Goal: Task Accomplishment & Management: Manage account settings

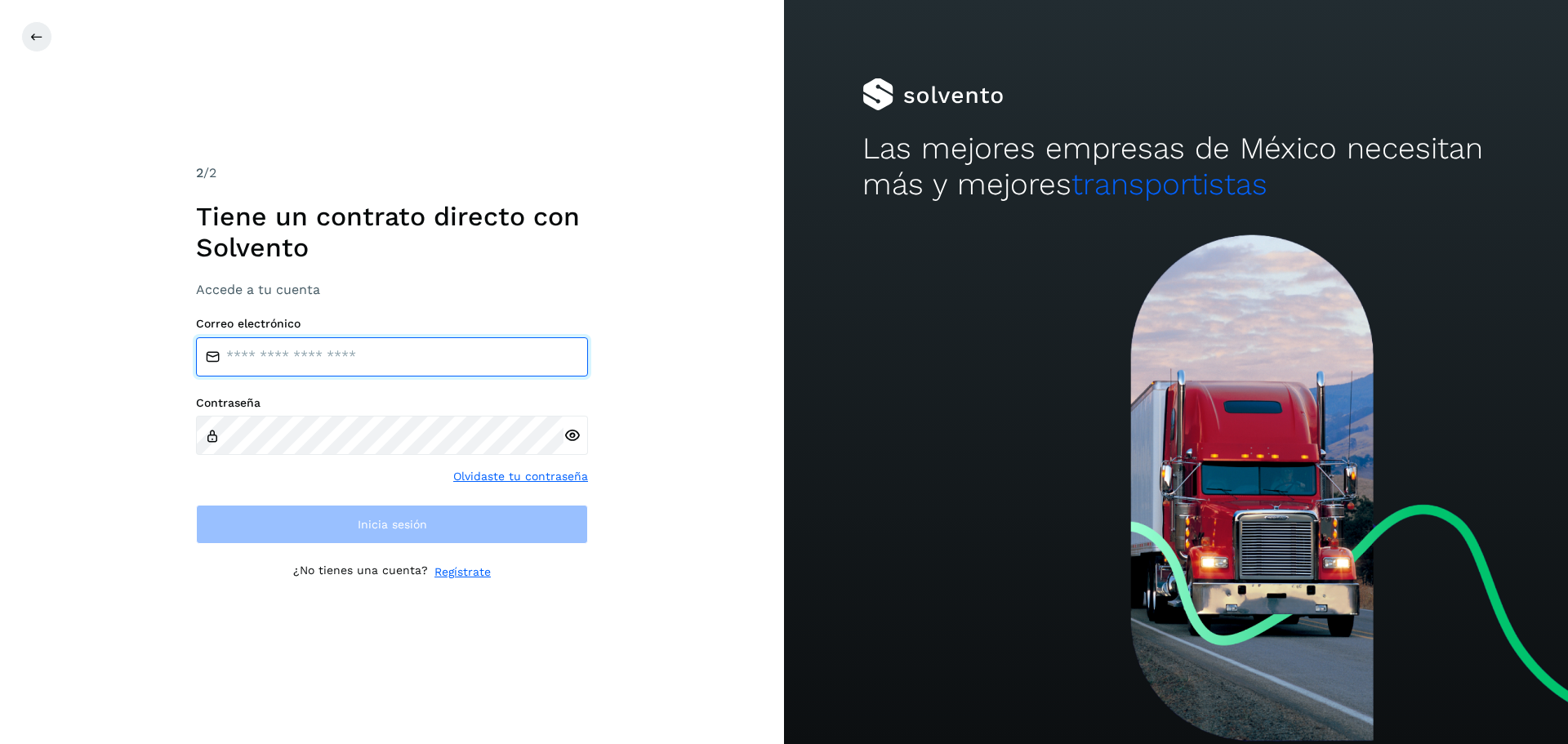
type input "**********"
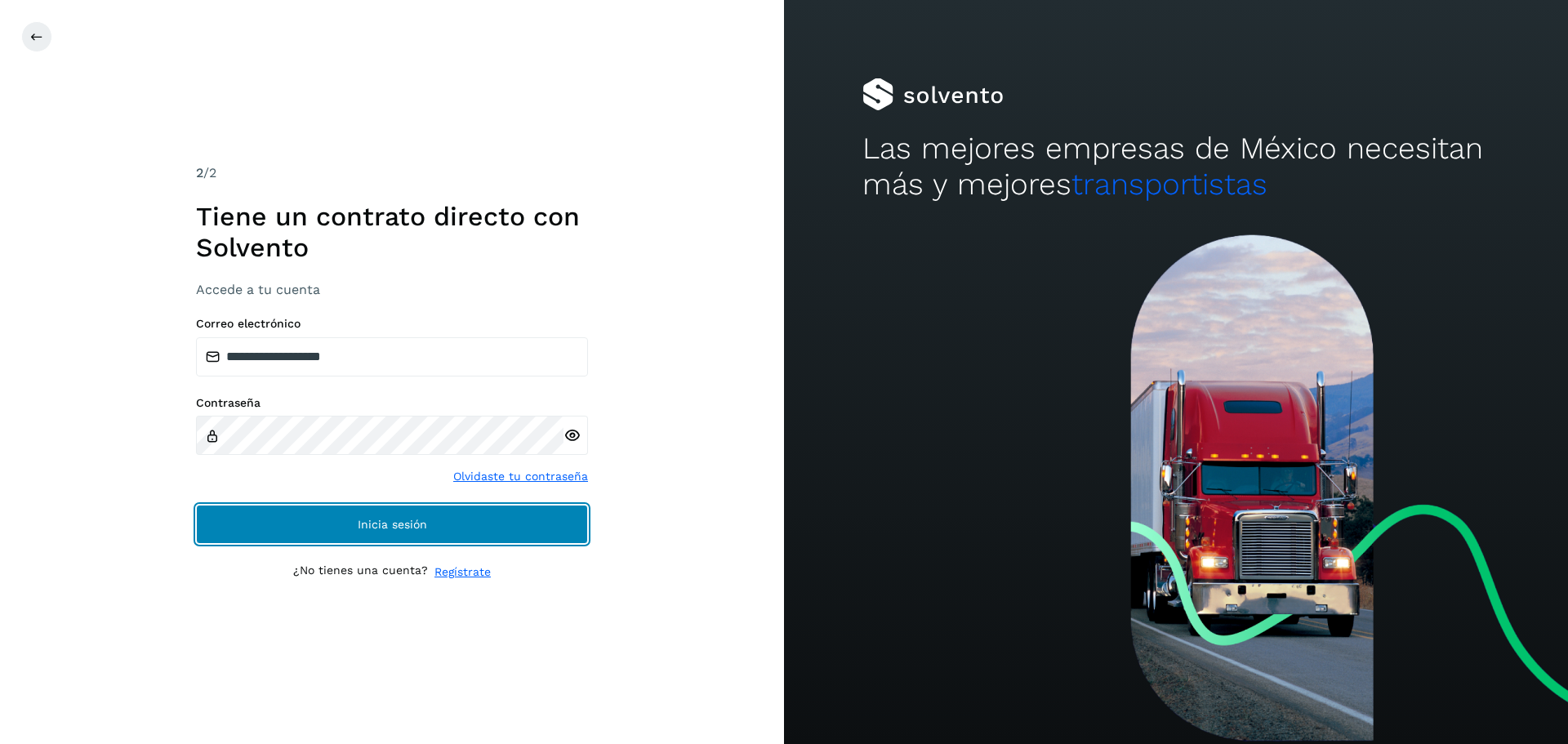
click at [545, 533] on button "Inicia sesión" at bounding box center [392, 524] width 392 height 40
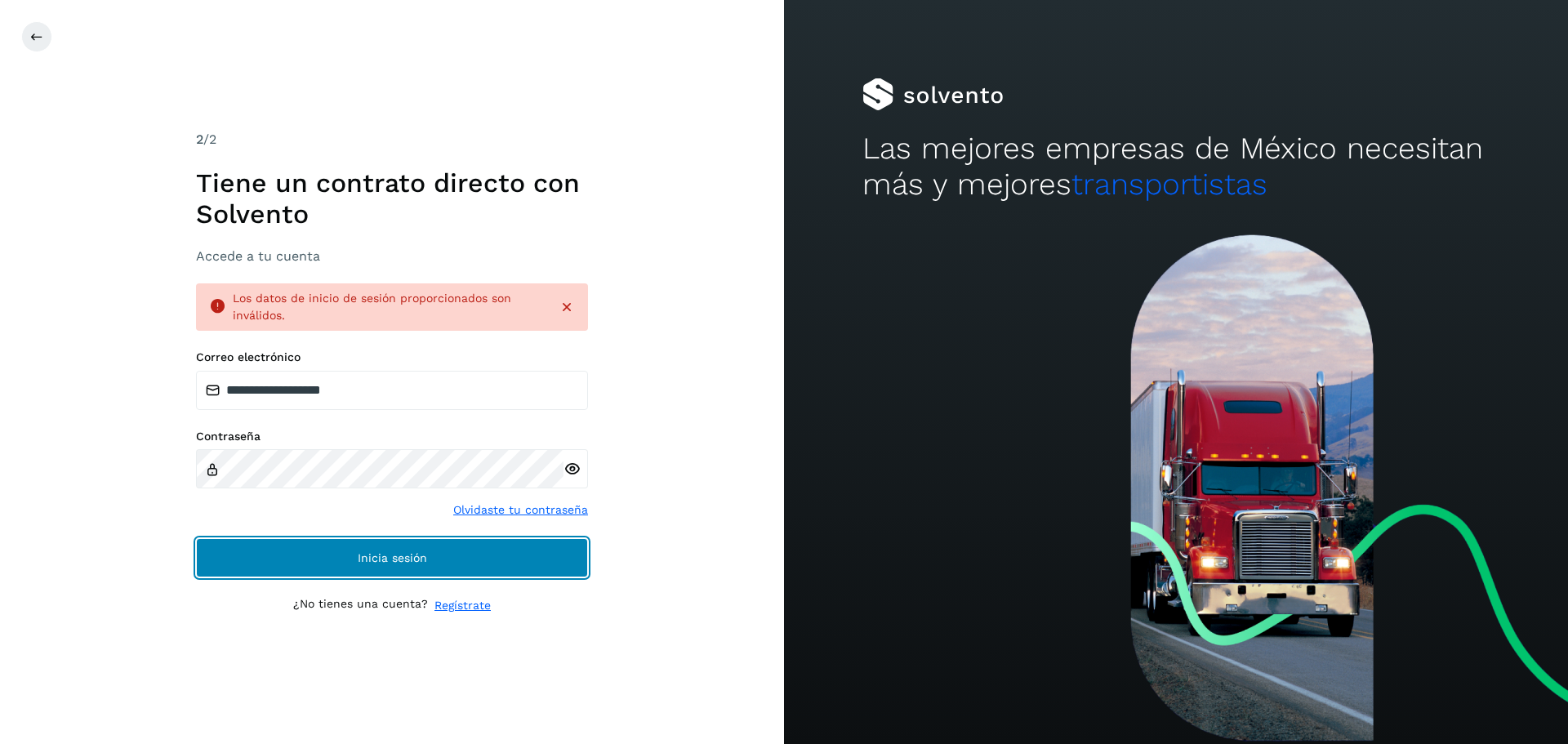
click at [411, 542] on button "Inicia sesión" at bounding box center [392, 558] width 392 height 40
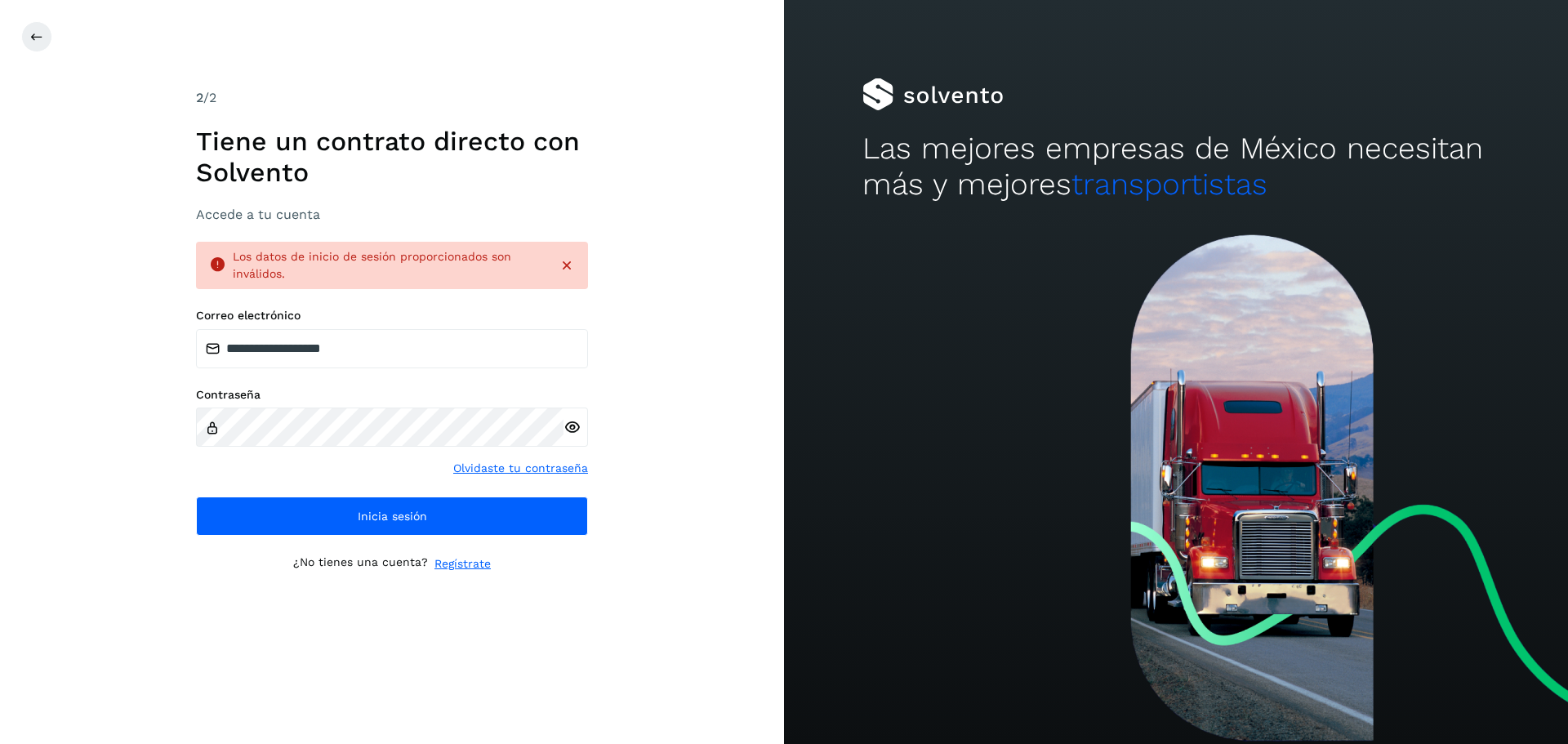
drag, startPoint x: 703, startPoint y: 587, endPoint x: 680, endPoint y: 577, distance: 25.1
click at [703, 587] on div "**********" at bounding box center [392, 372] width 784 height 744
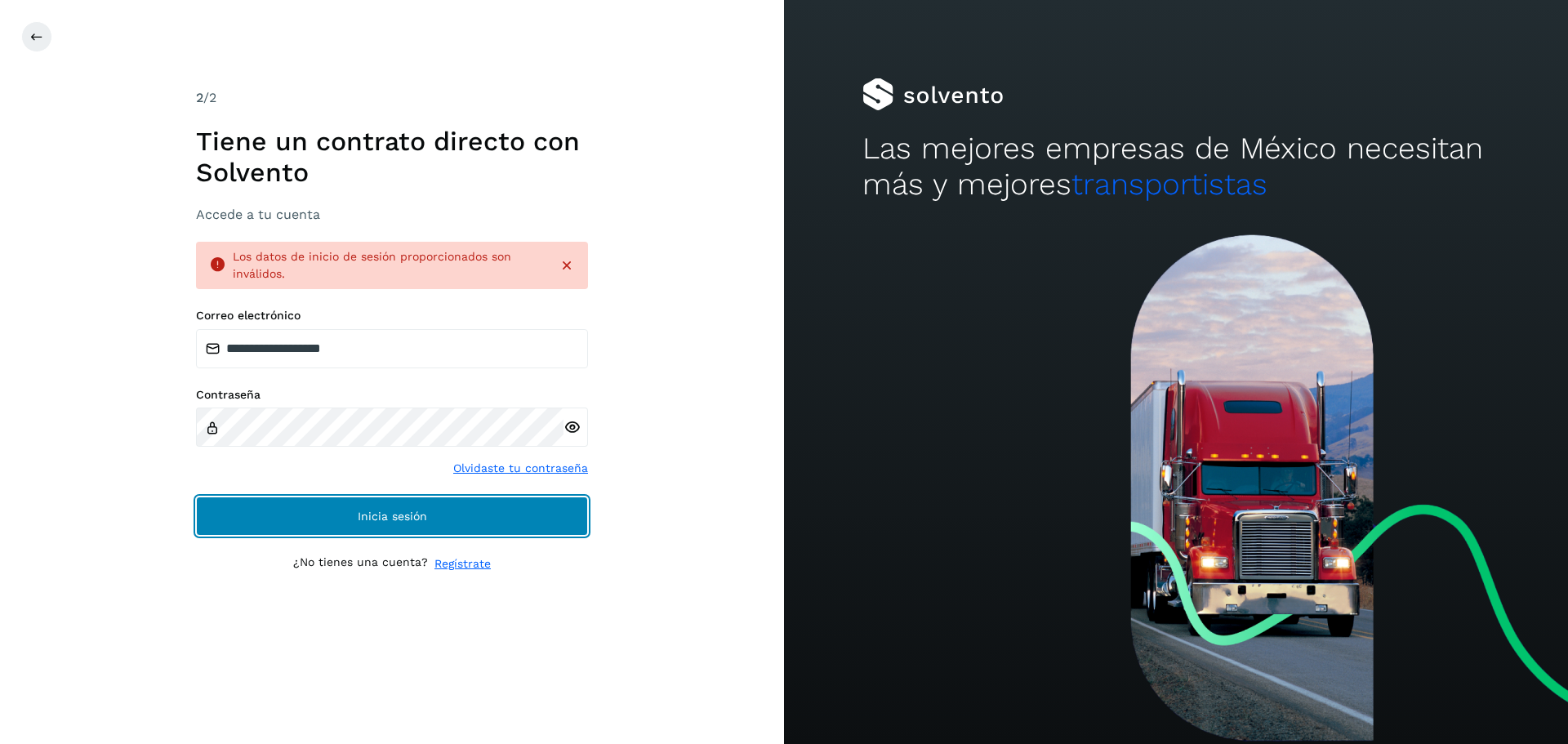
click at [384, 514] on span "Inicia sesión" at bounding box center [392, 516] width 69 height 11
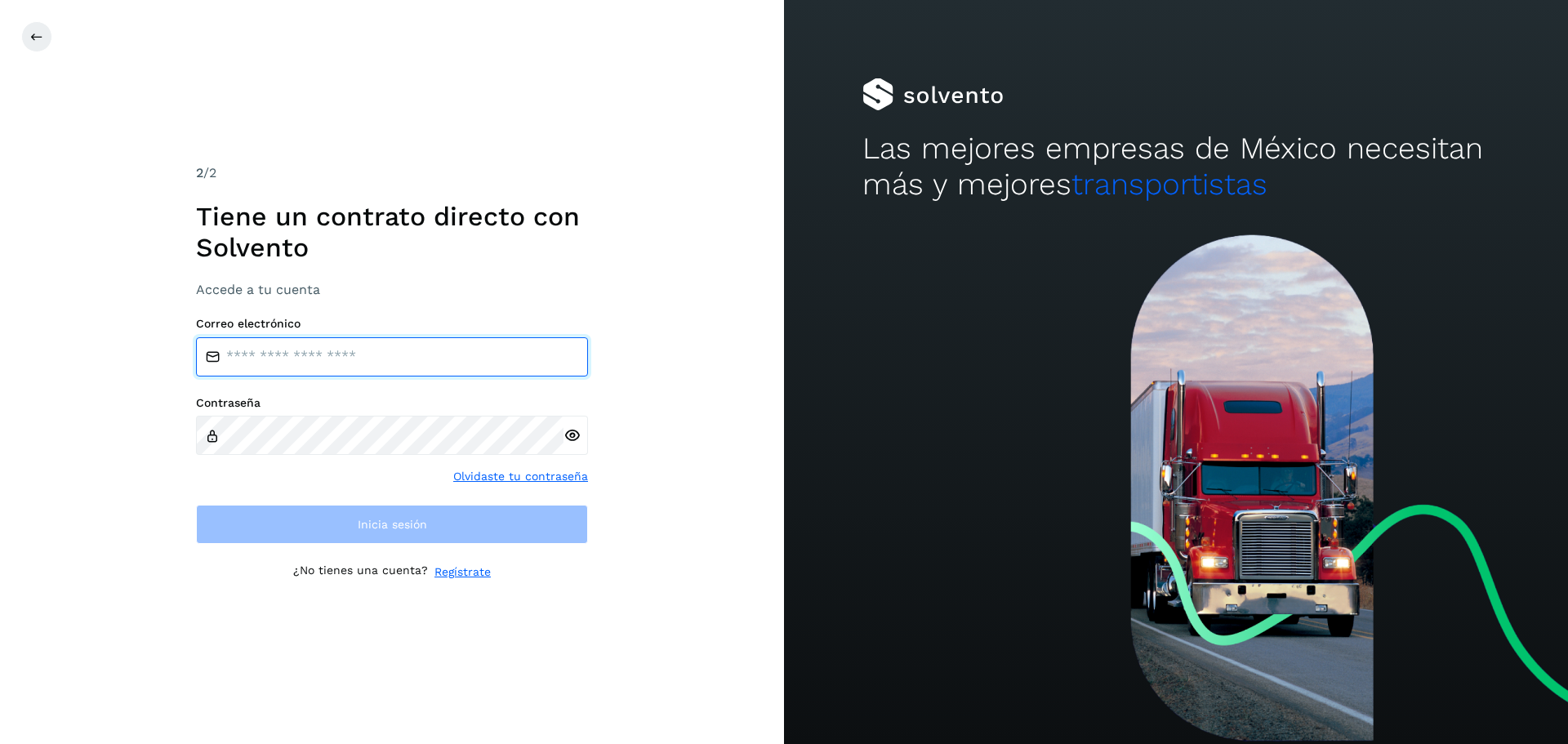
type input "**********"
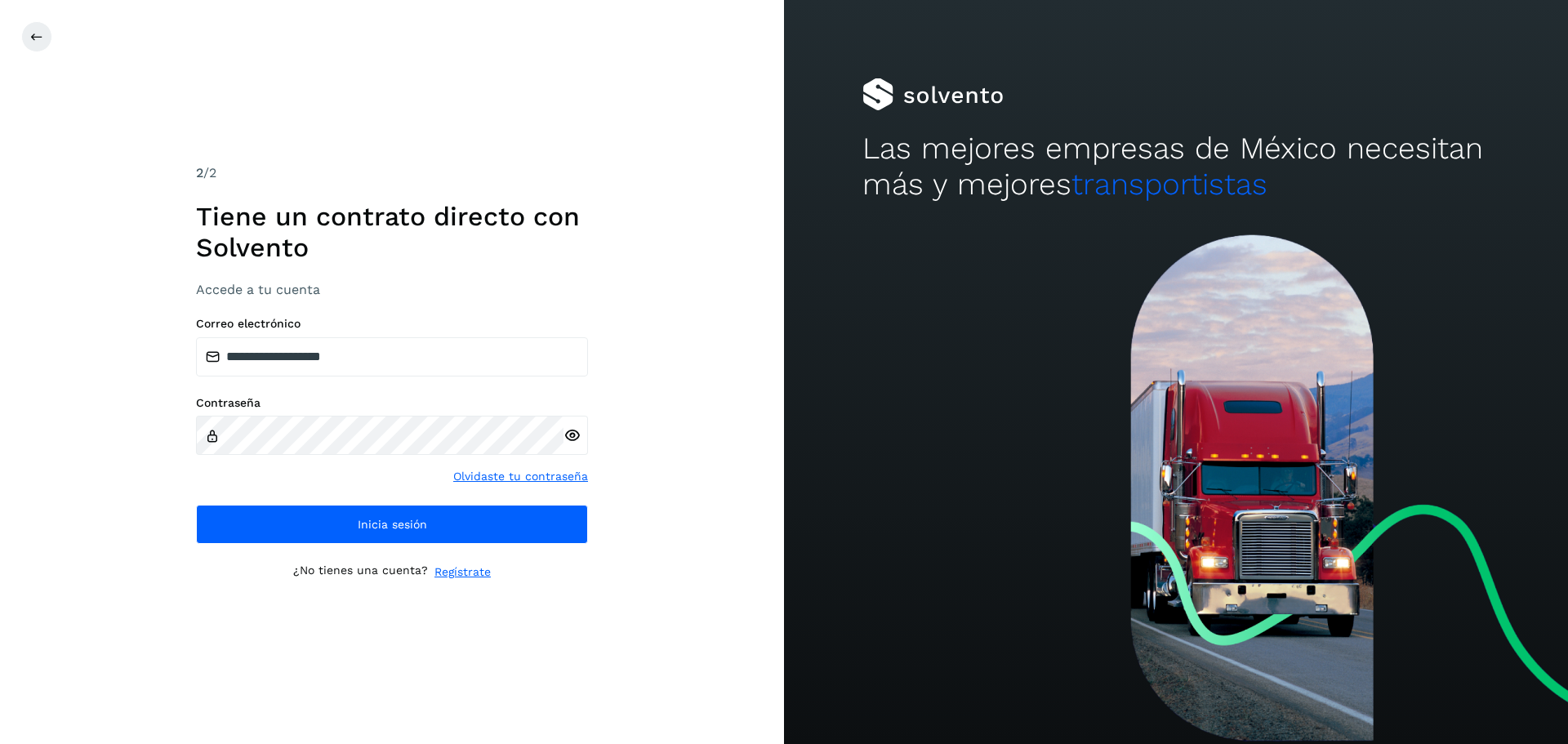
click at [653, 494] on div "**********" at bounding box center [392, 372] width 784 height 744
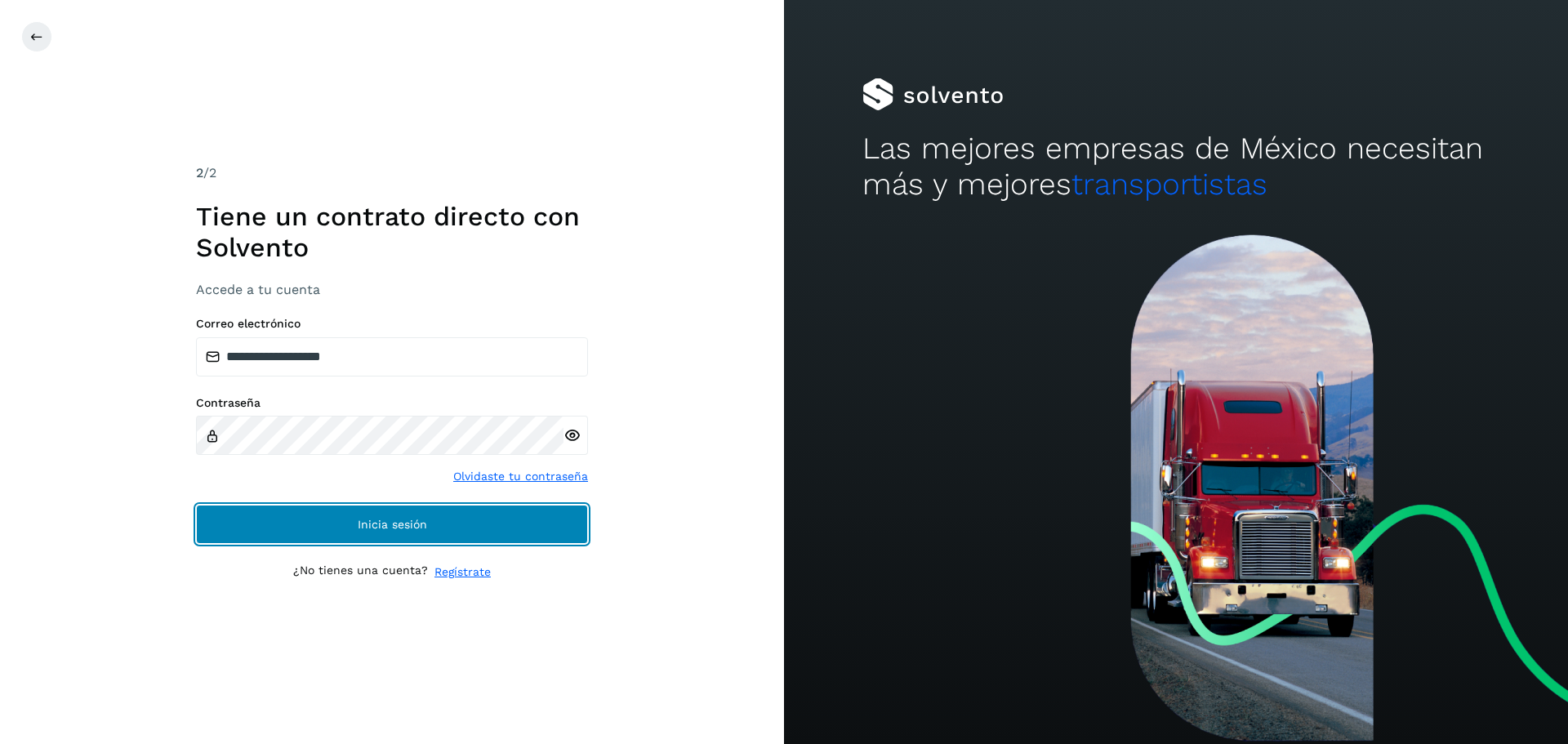
click at [364, 523] on span "Inicia sesión" at bounding box center [392, 524] width 69 height 11
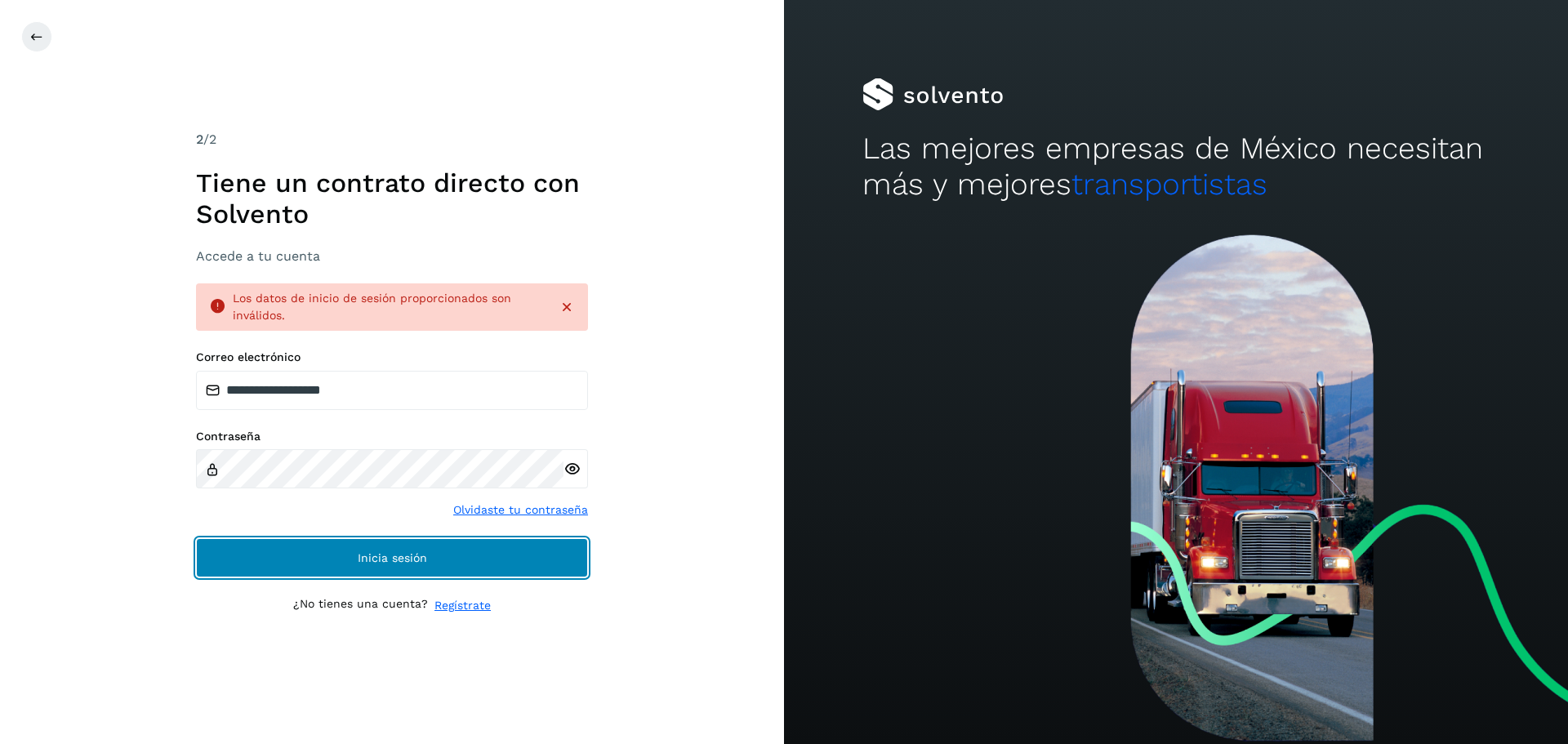
click at [379, 566] on button "Inicia sesión" at bounding box center [392, 558] width 392 height 40
click at [379, 565] on button "Inicia sesión" at bounding box center [392, 558] width 392 height 40
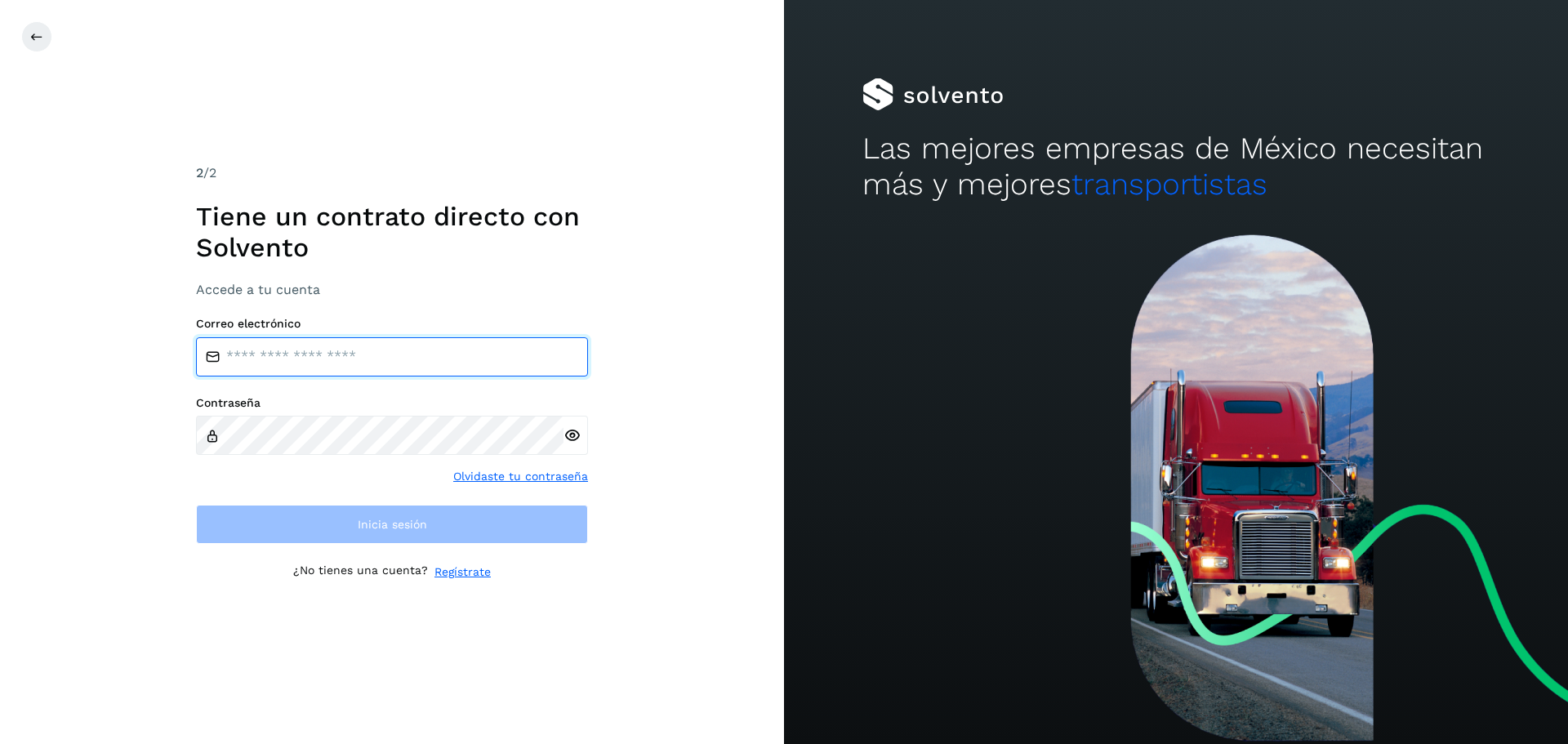
type input "**********"
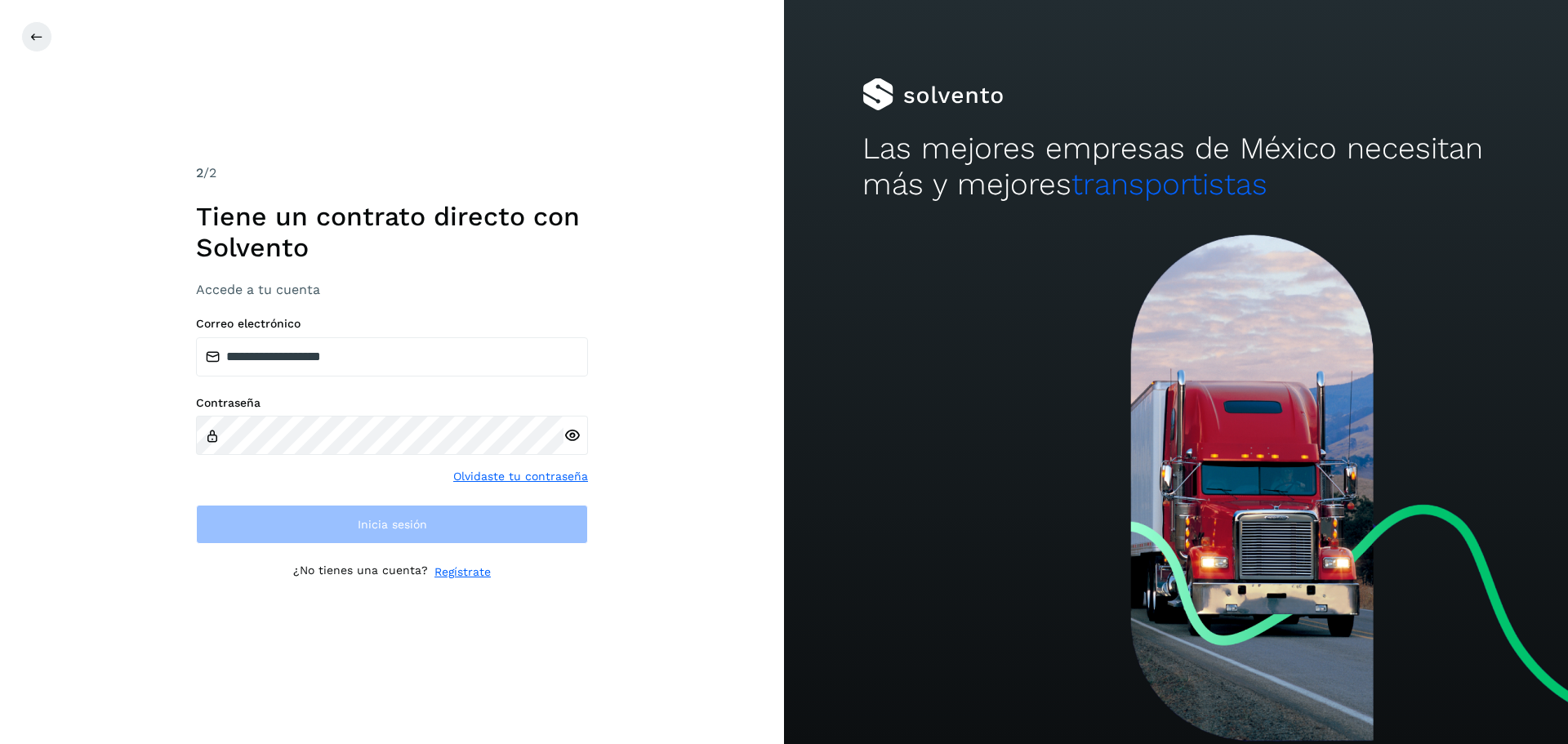
click at [580, 433] on div at bounding box center [576, 435] width 25 height 40
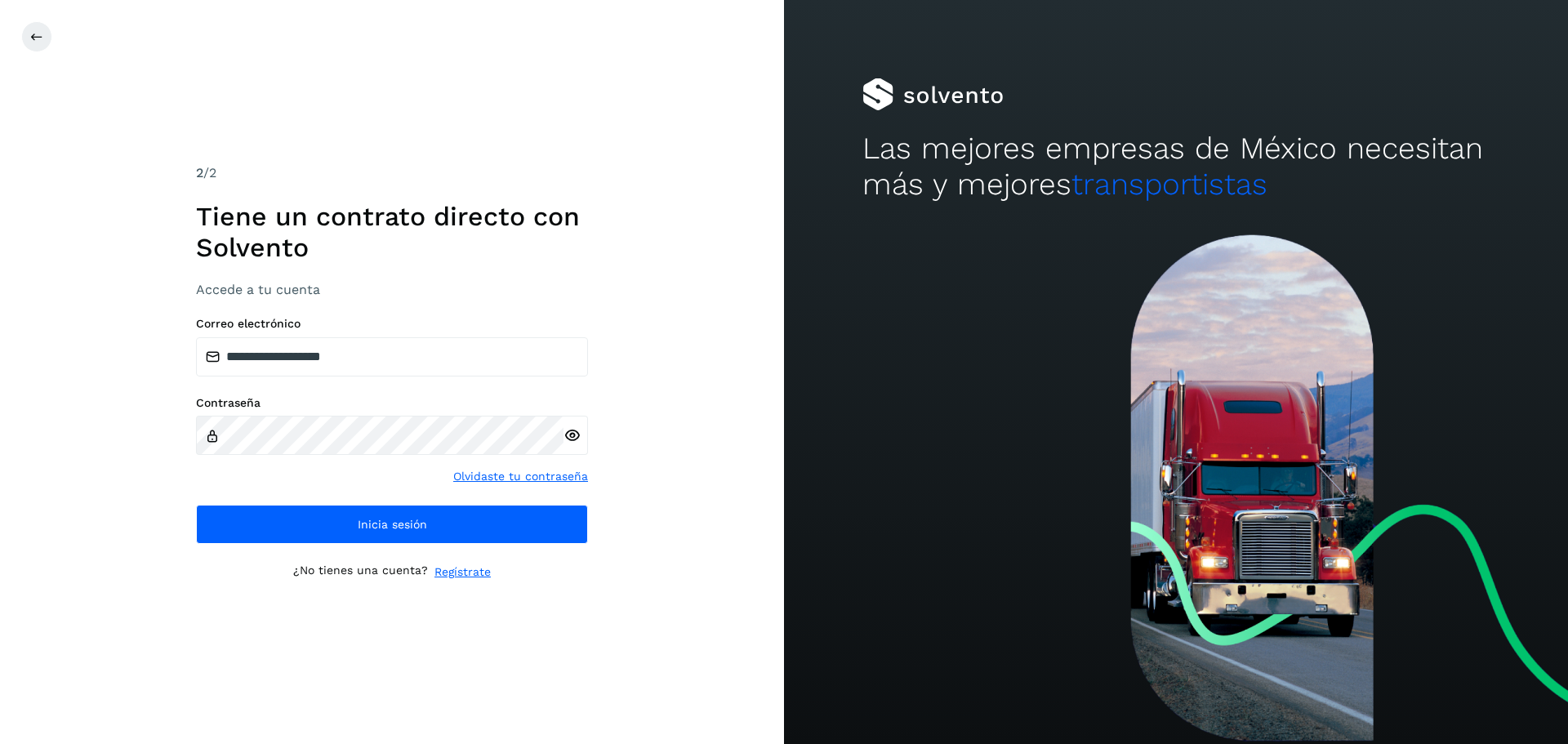
click at [575, 433] on icon at bounding box center [572, 436] width 18 height 18
click at [566, 437] on icon at bounding box center [572, 436] width 18 height 18
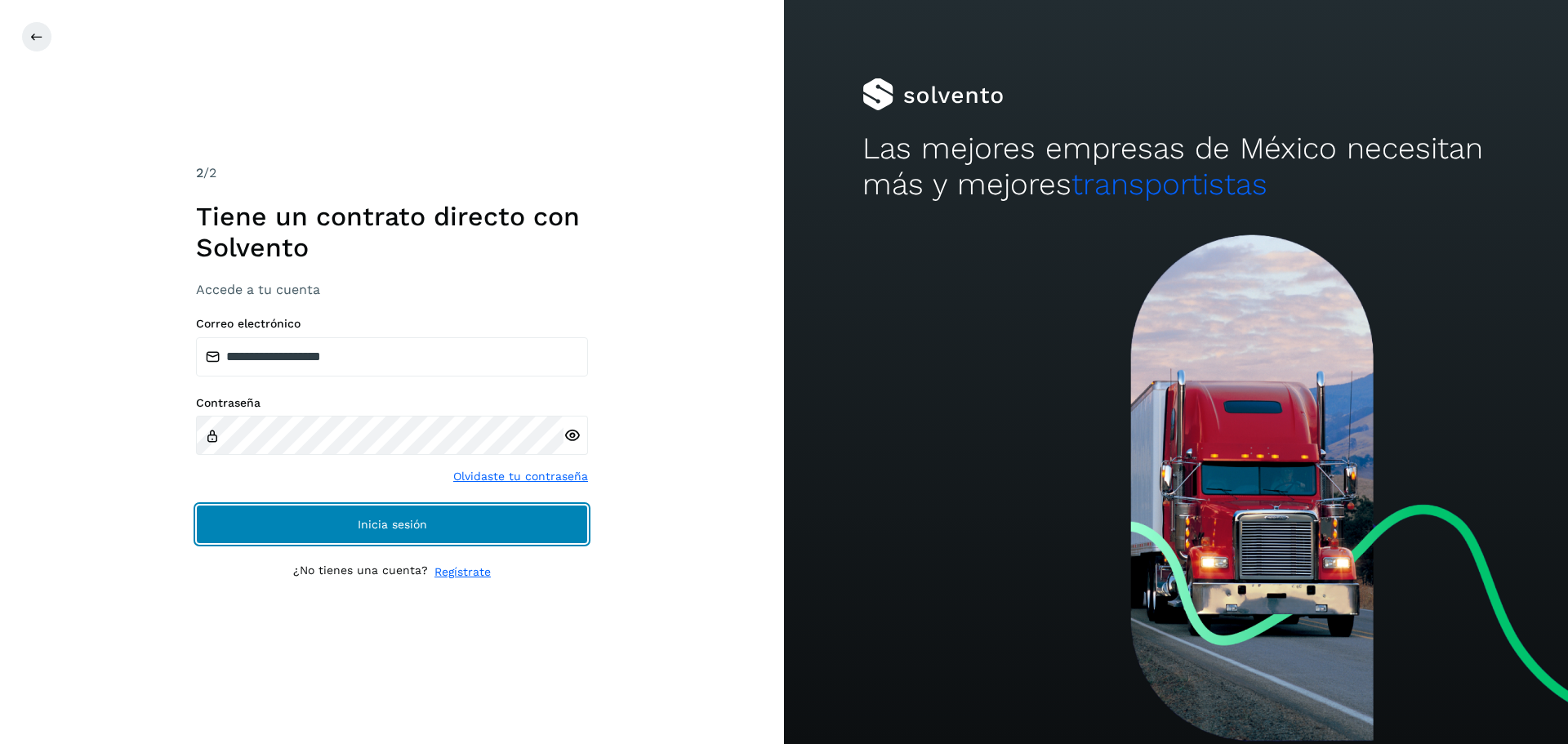
click at [369, 533] on button "Inicia sesión" at bounding box center [392, 524] width 392 height 40
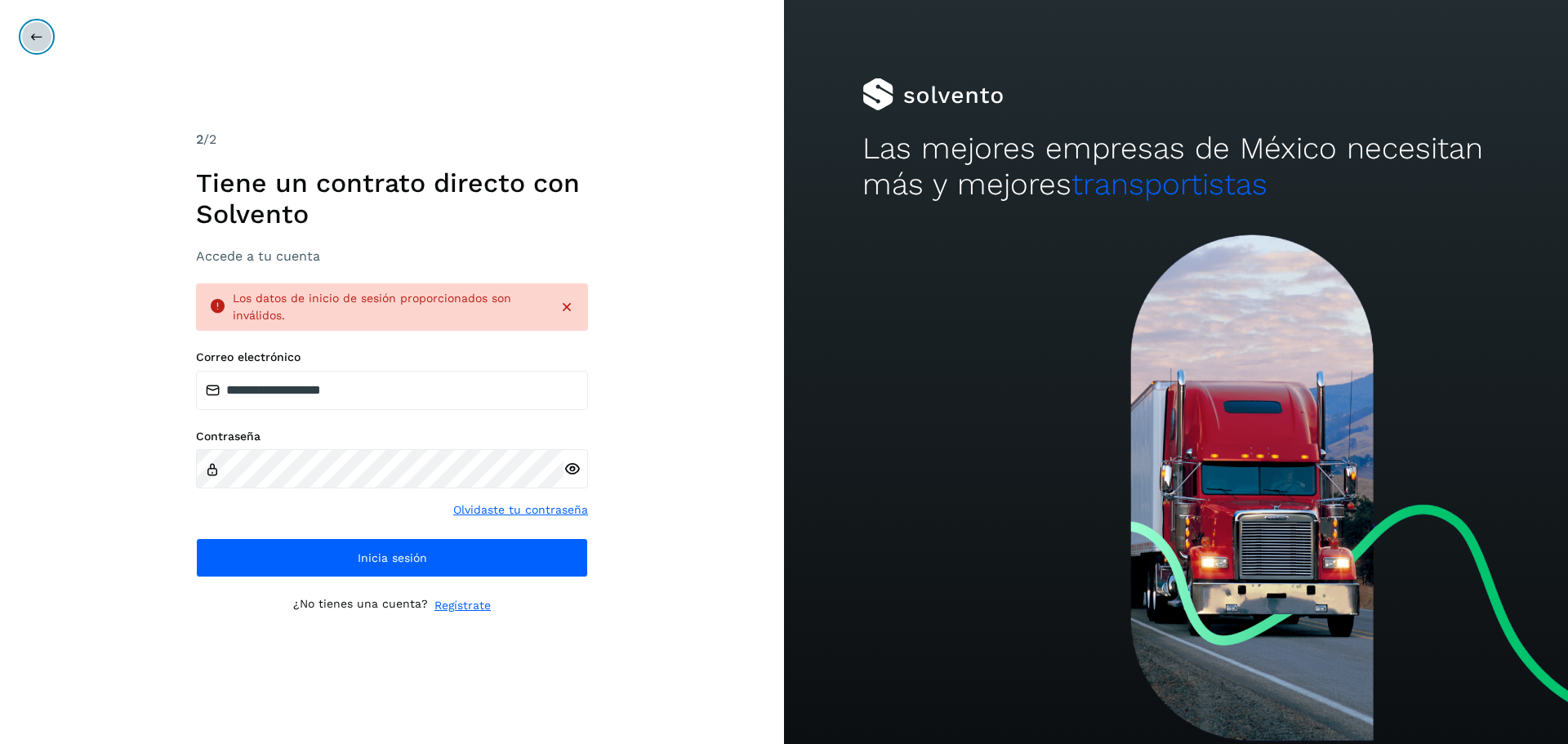
click at [41, 30] on icon at bounding box center [36, 36] width 13 height 13
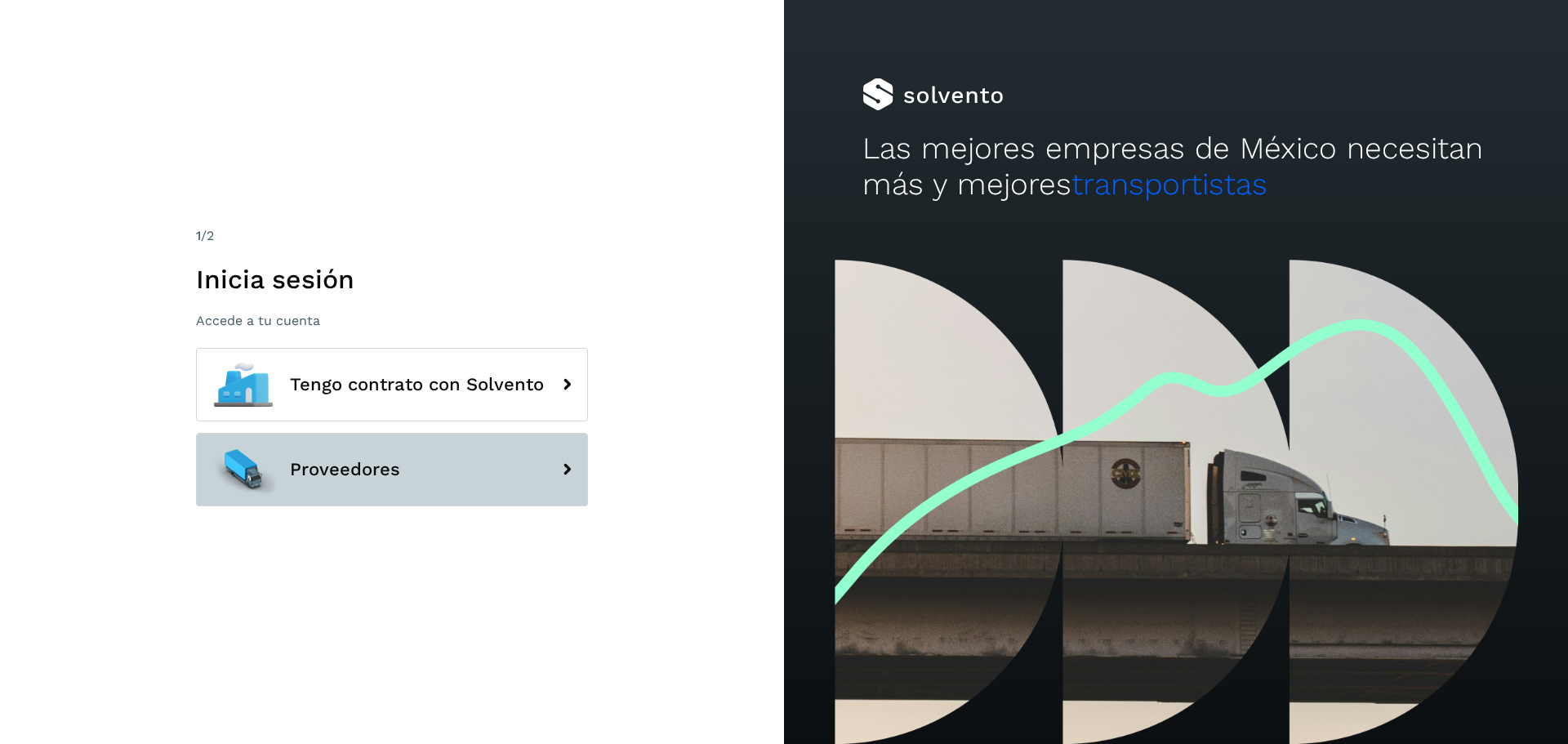
drag, startPoint x: 426, startPoint y: 468, endPoint x: 455, endPoint y: 472, distance: 29.3
click at [455, 473] on button "Proveedores" at bounding box center [392, 470] width 392 height 74
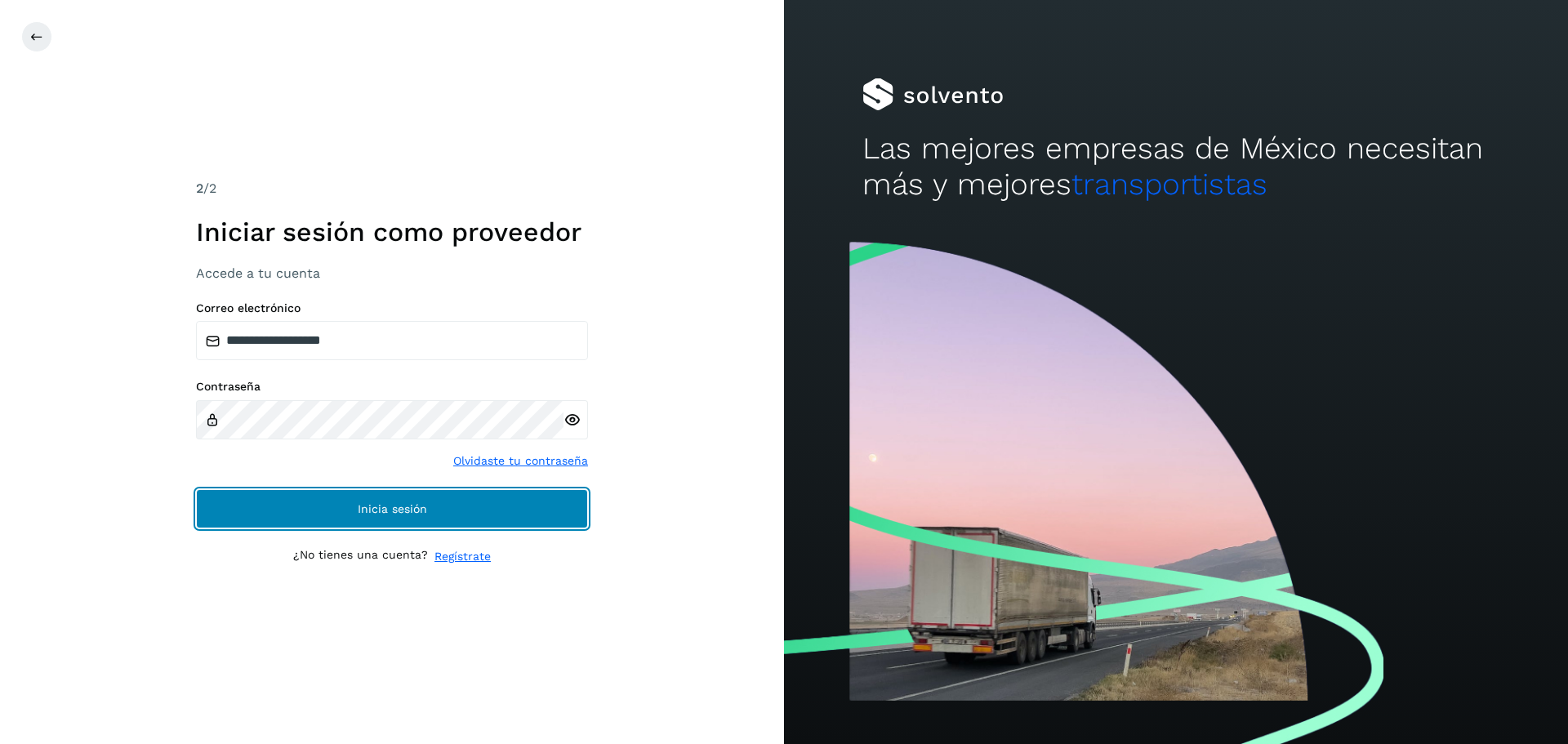
click at [415, 508] on span "Inicia sesión" at bounding box center [392, 509] width 69 height 11
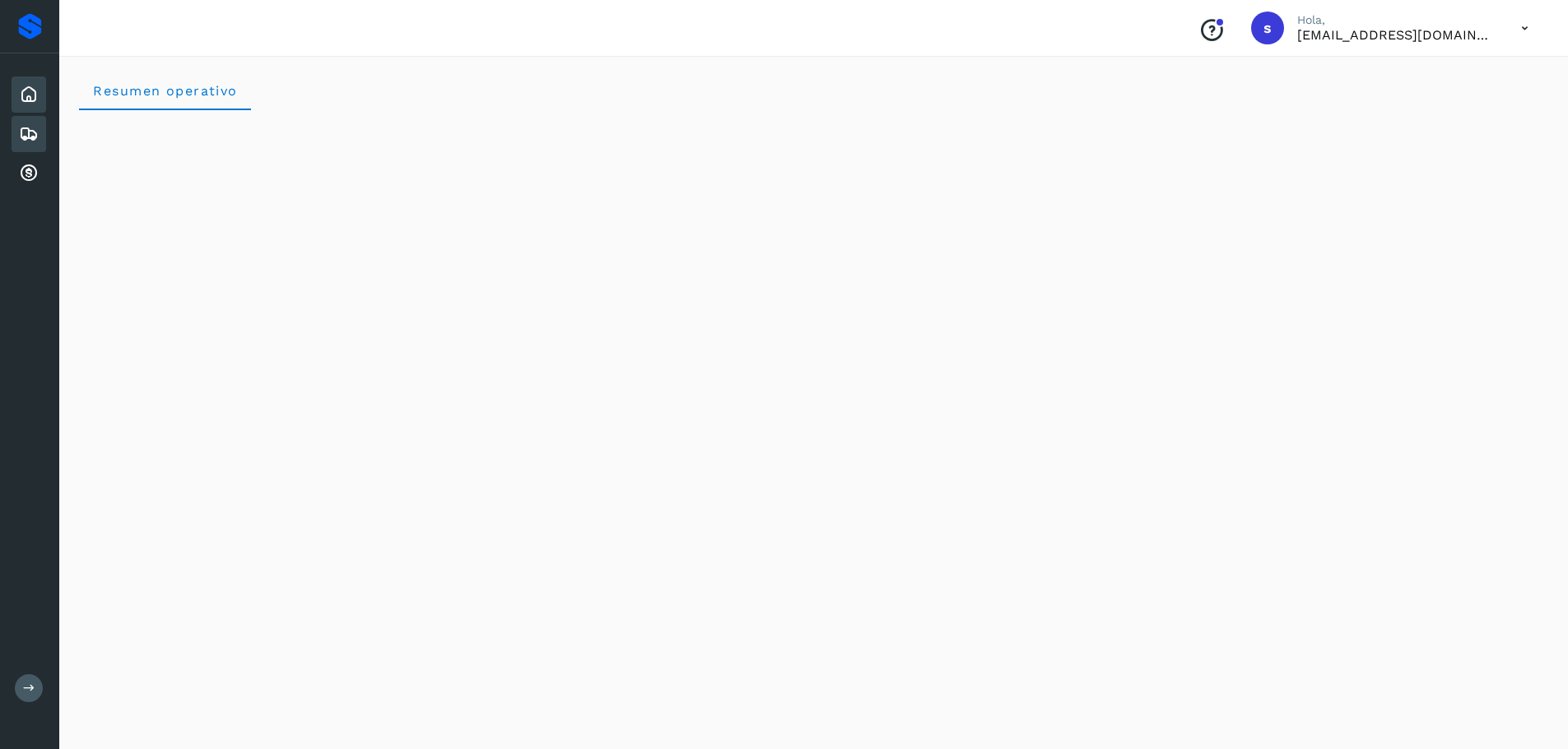
click at [22, 143] on icon at bounding box center [28, 134] width 19 height 19
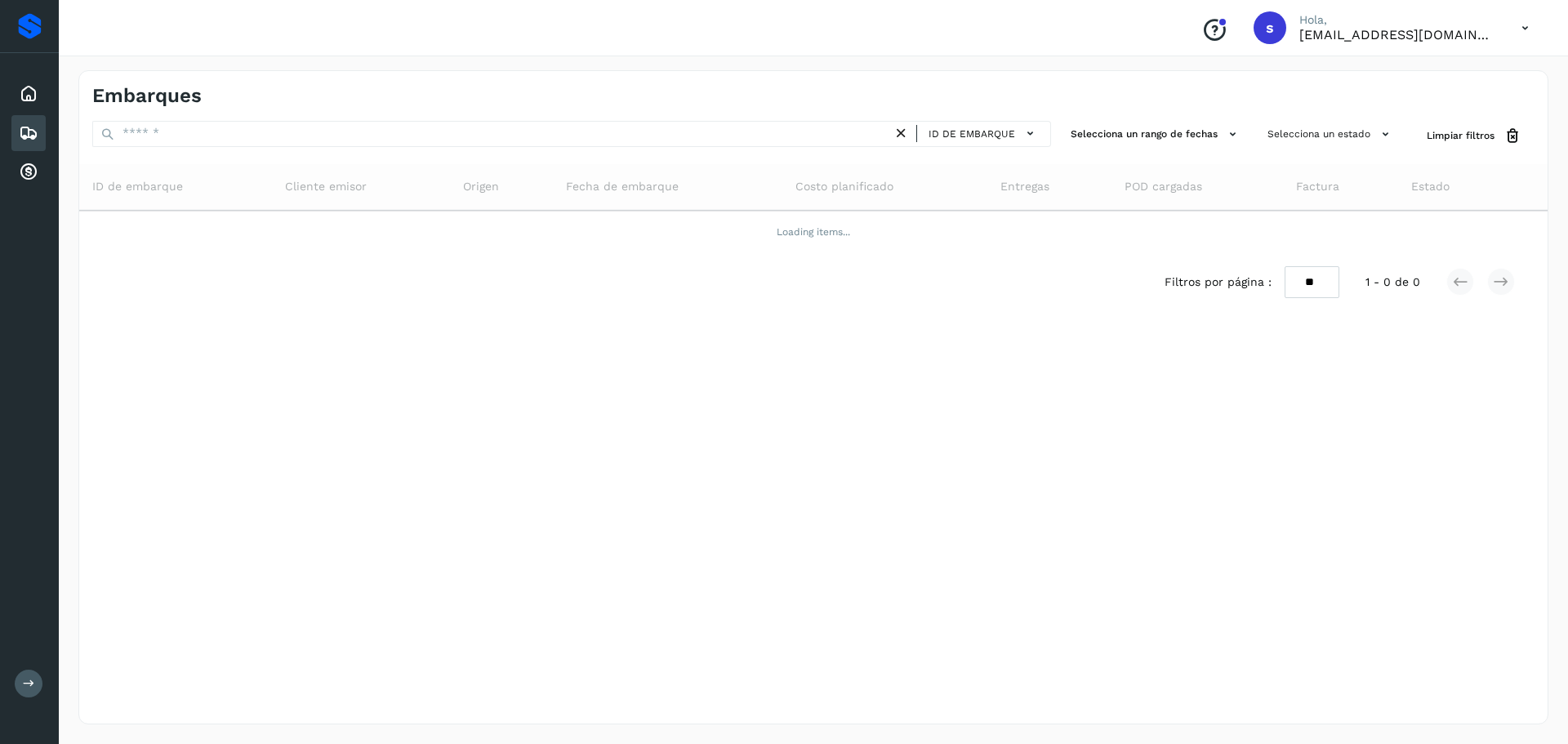
click at [31, 680] on icon at bounding box center [29, 683] width 12 height 12
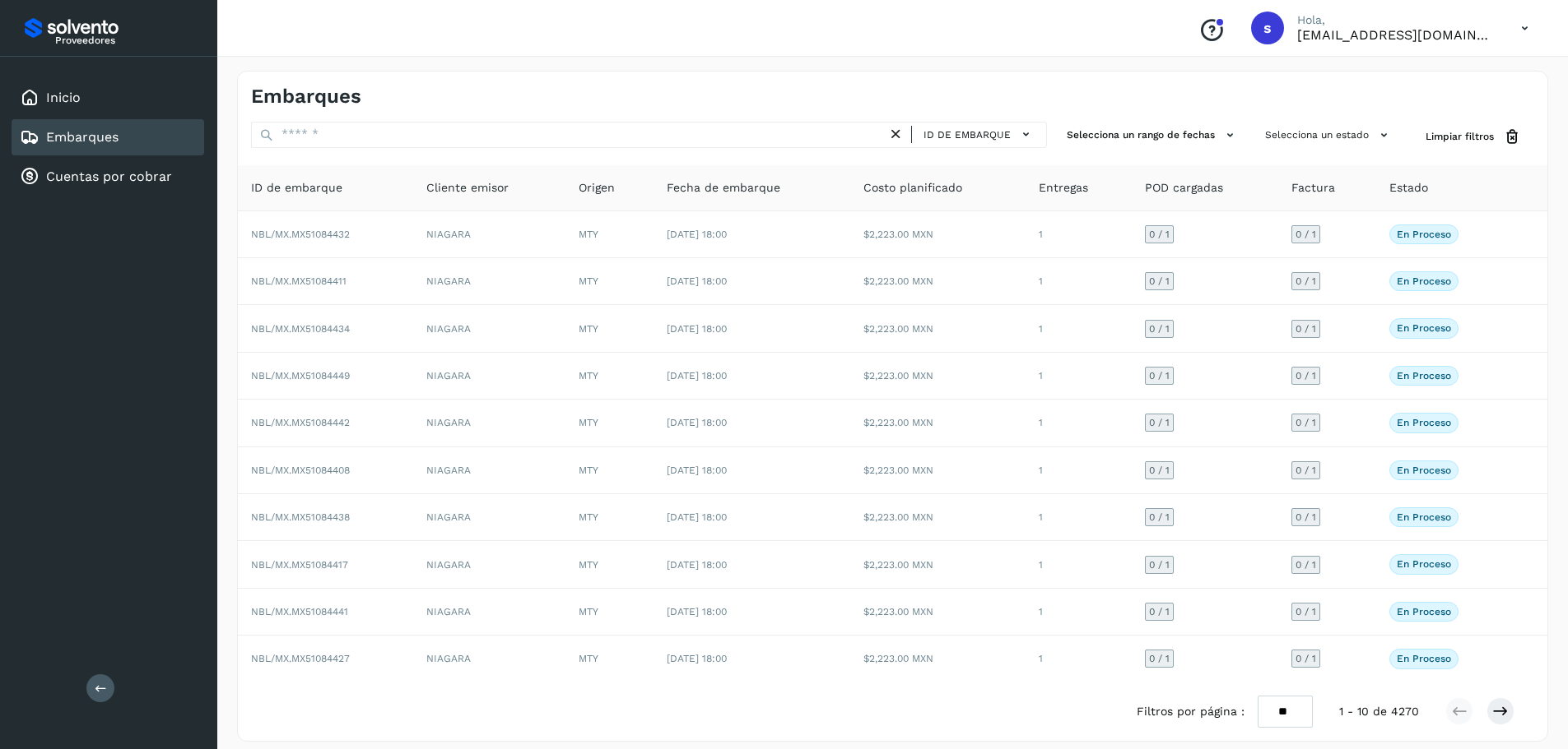
click at [102, 689] on icon at bounding box center [101, 688] width 12 height 12
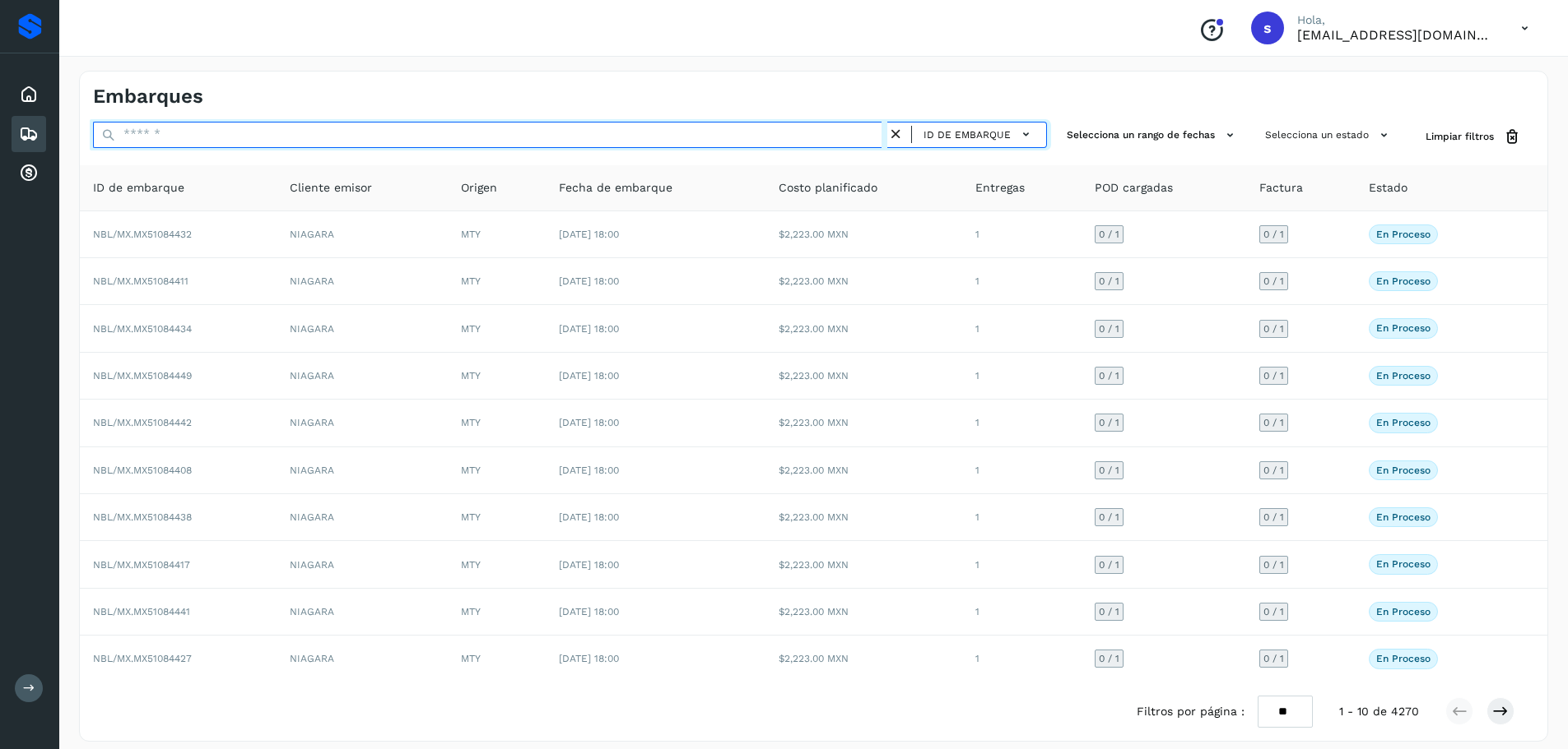
click at [186, 135] on input "text" at bounding box center [489, 135] width 794 height 27
paste input "**********"
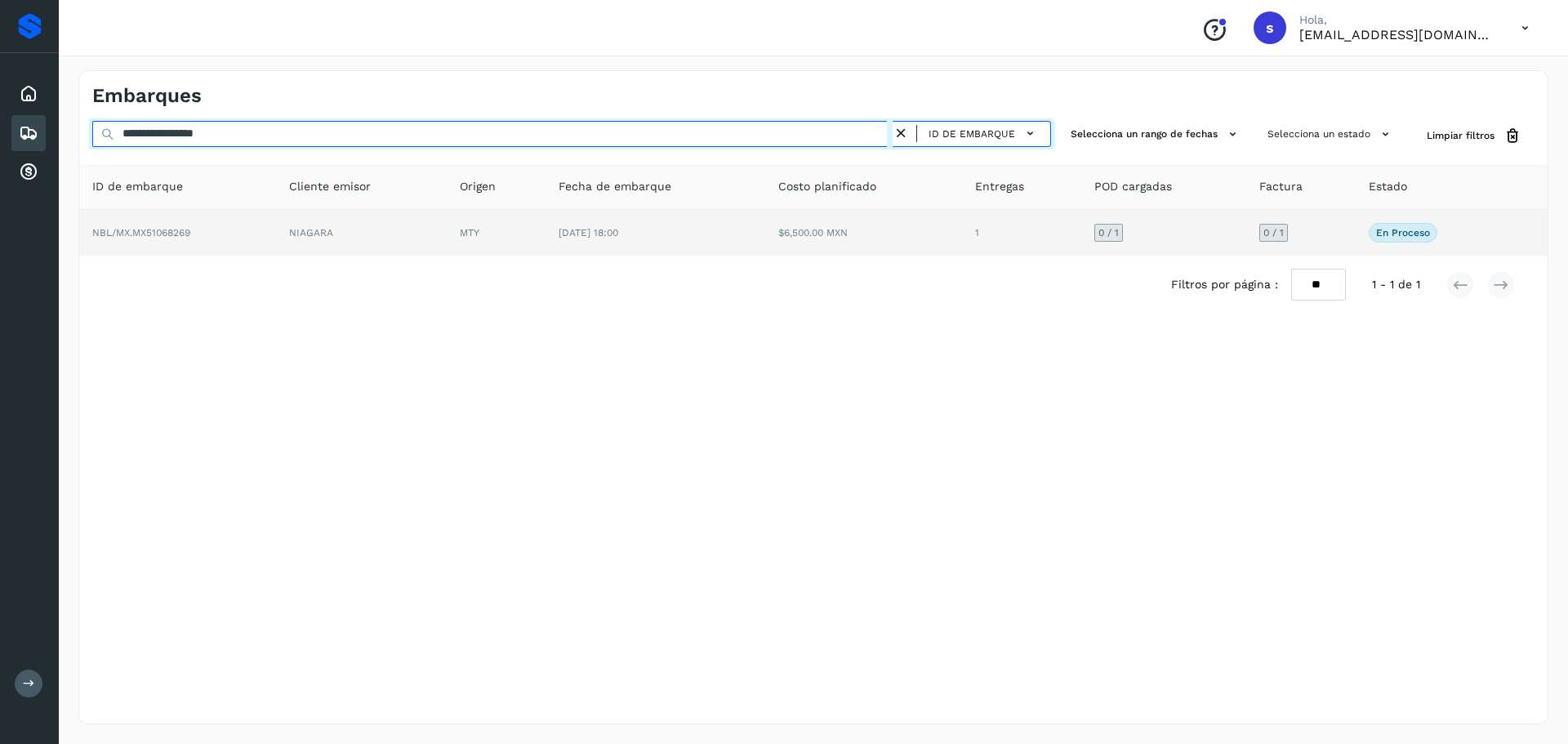
type input "**********"
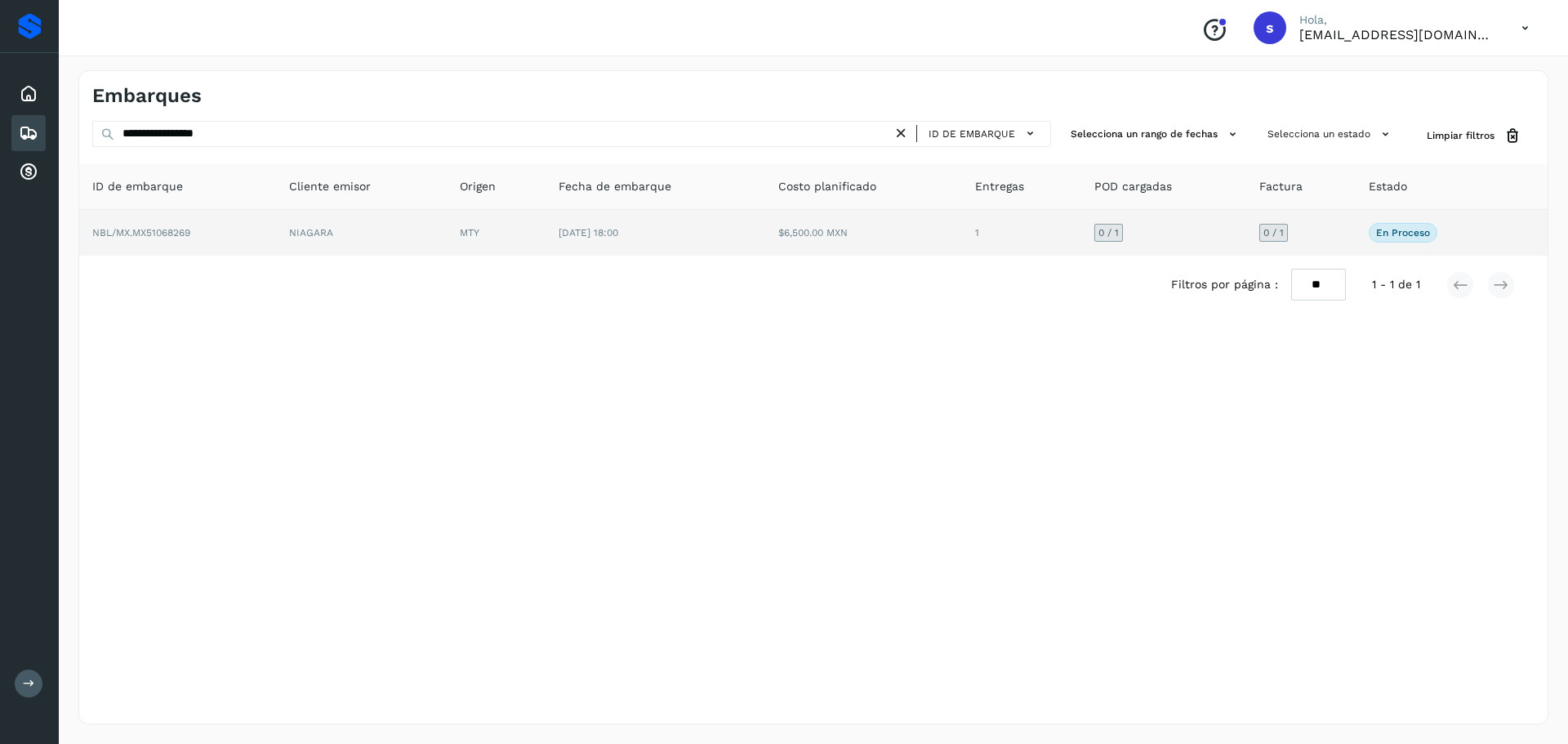
click at [408, 232] on td "NIAGARA" at bounding box center [361, 233] width 170 height 46
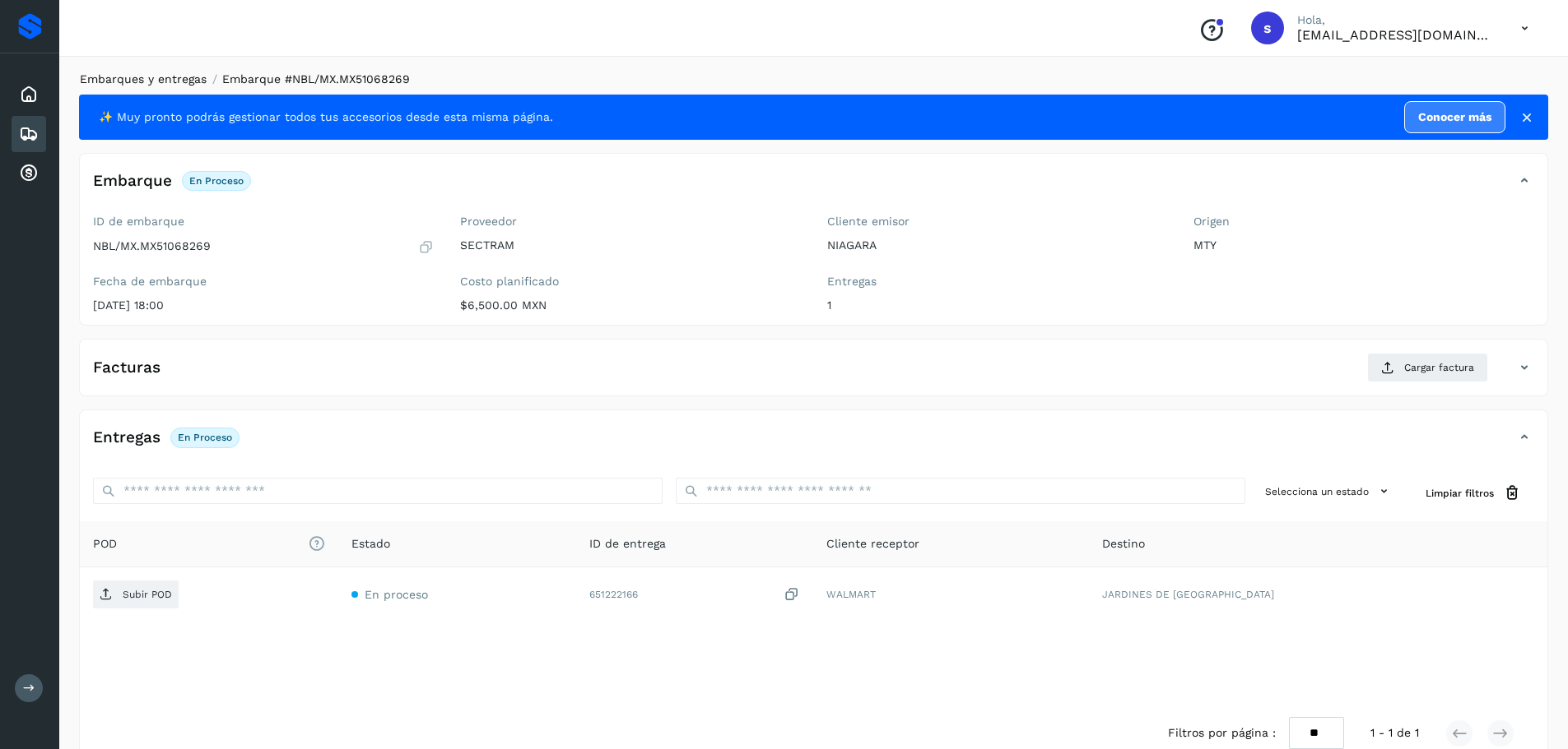
click at [165, 83] on link "Embarques y entregas" at bounding box center [142, 79] width 127 height 13
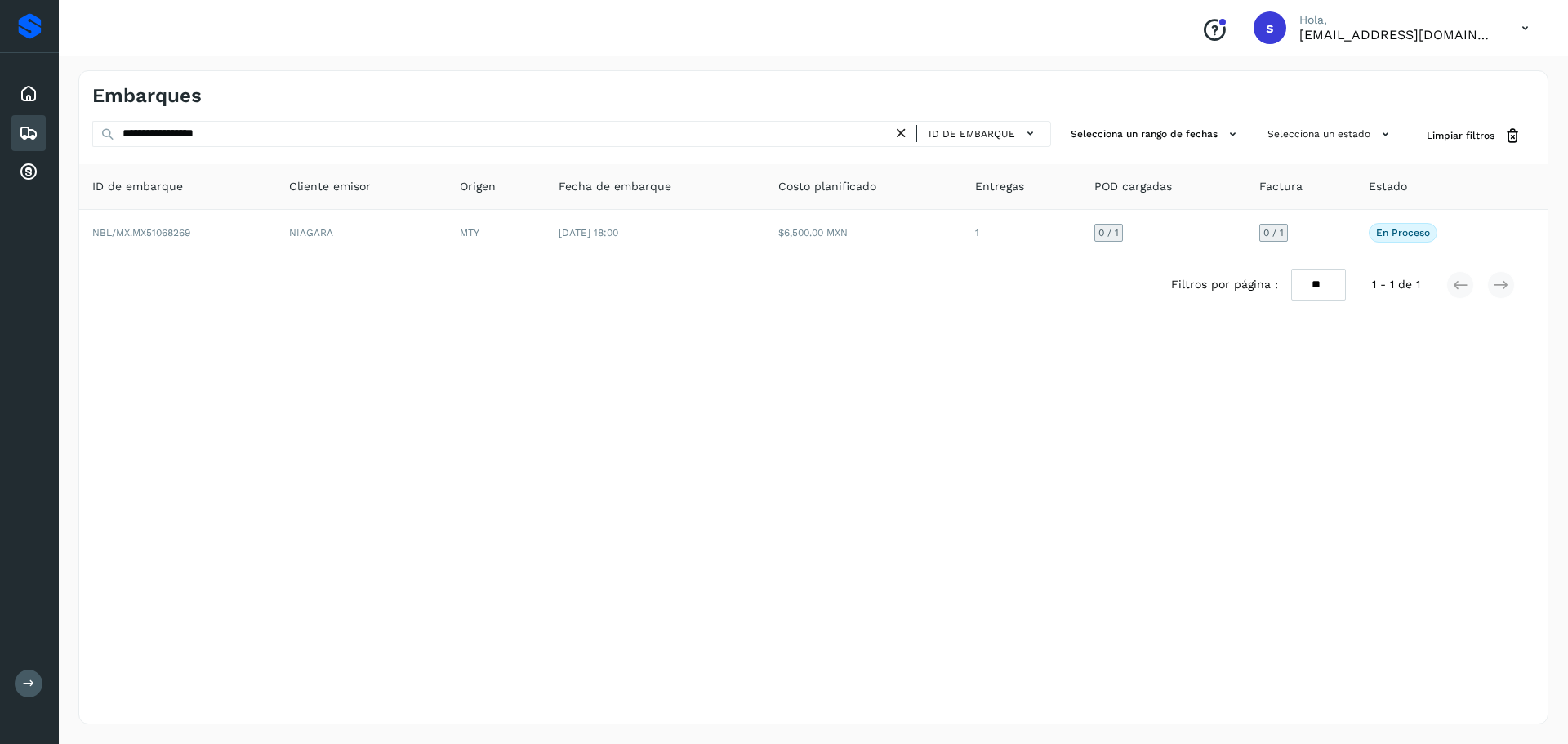
click at [903, 141] on icon at bounding box center [901, 134] width 18 height 18
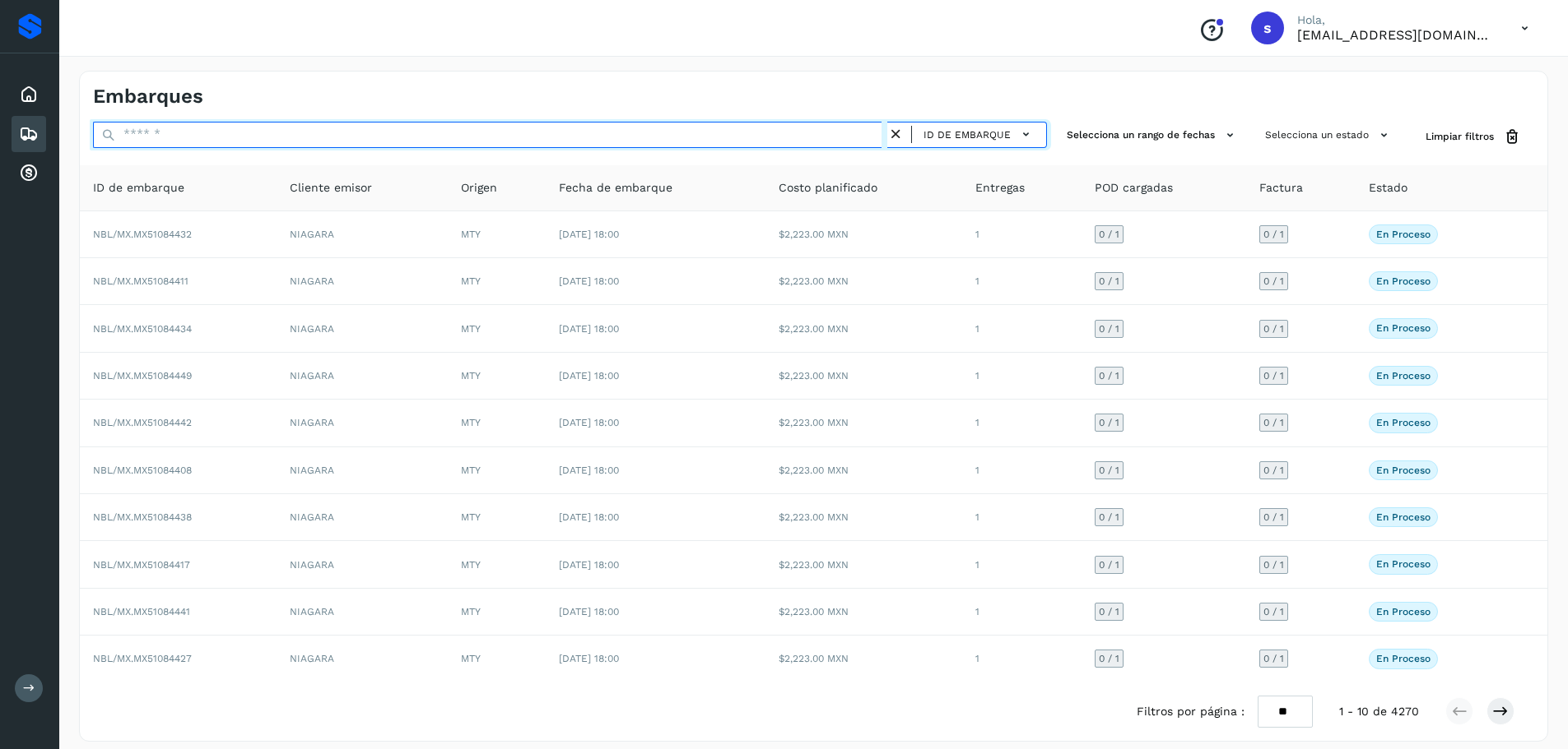
click at [380, 128] on input "text" at bounding box center [489, 135] width 794 height 27
paste input "**********"
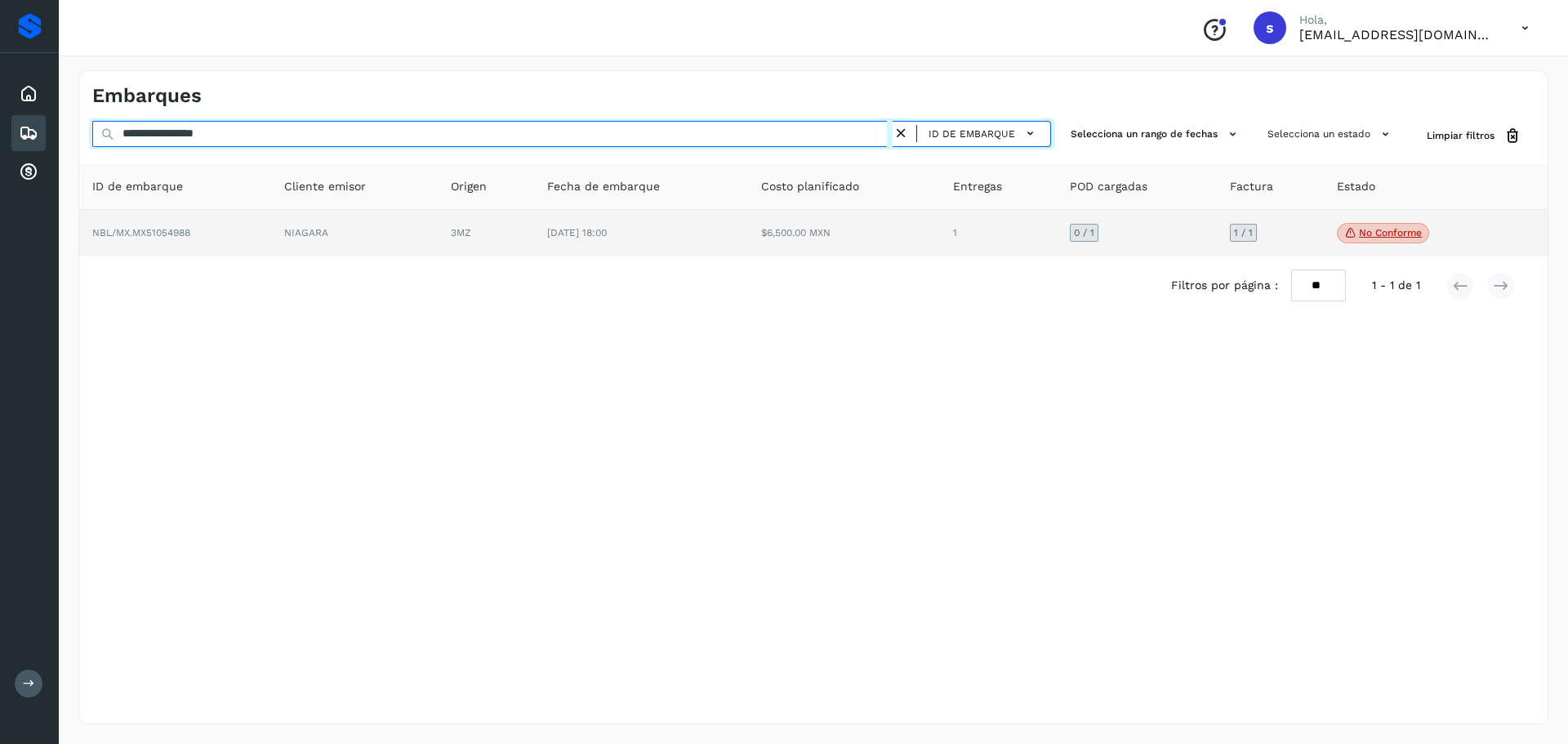
type input "**********"
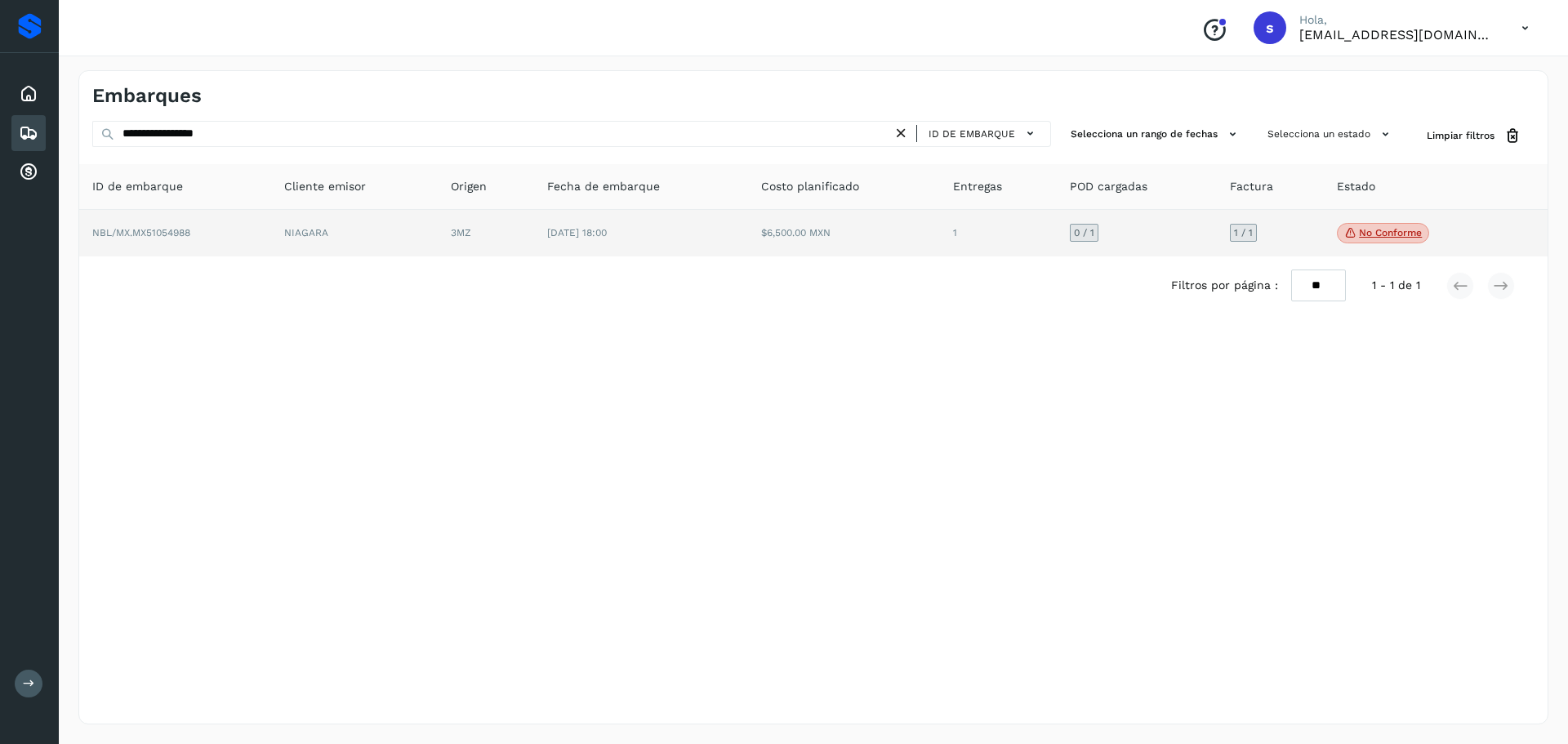
click at [1116, 241] on td "0 / 1" at bounding box center [1136, 234] width 160 height 47
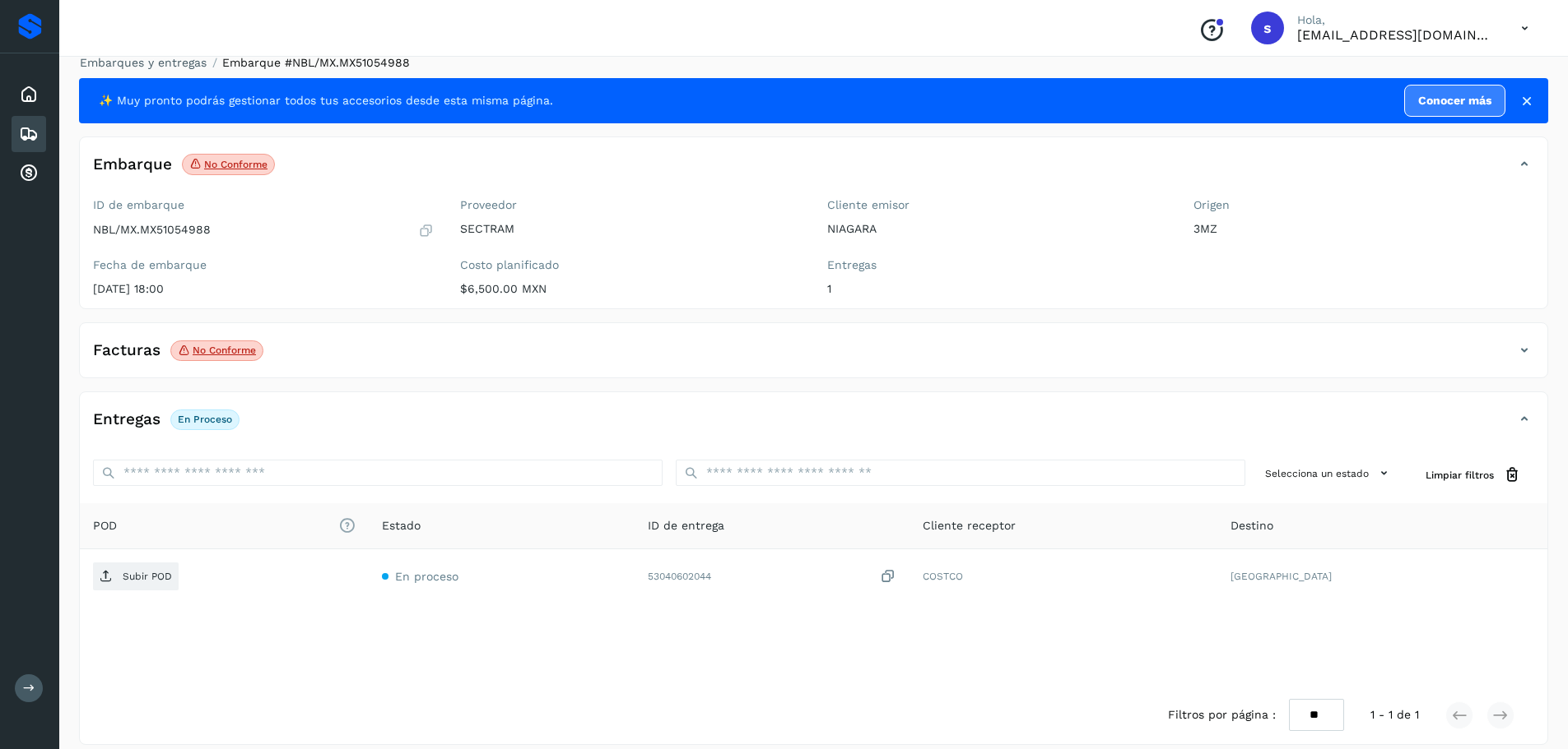
scroll to position [32, 0]
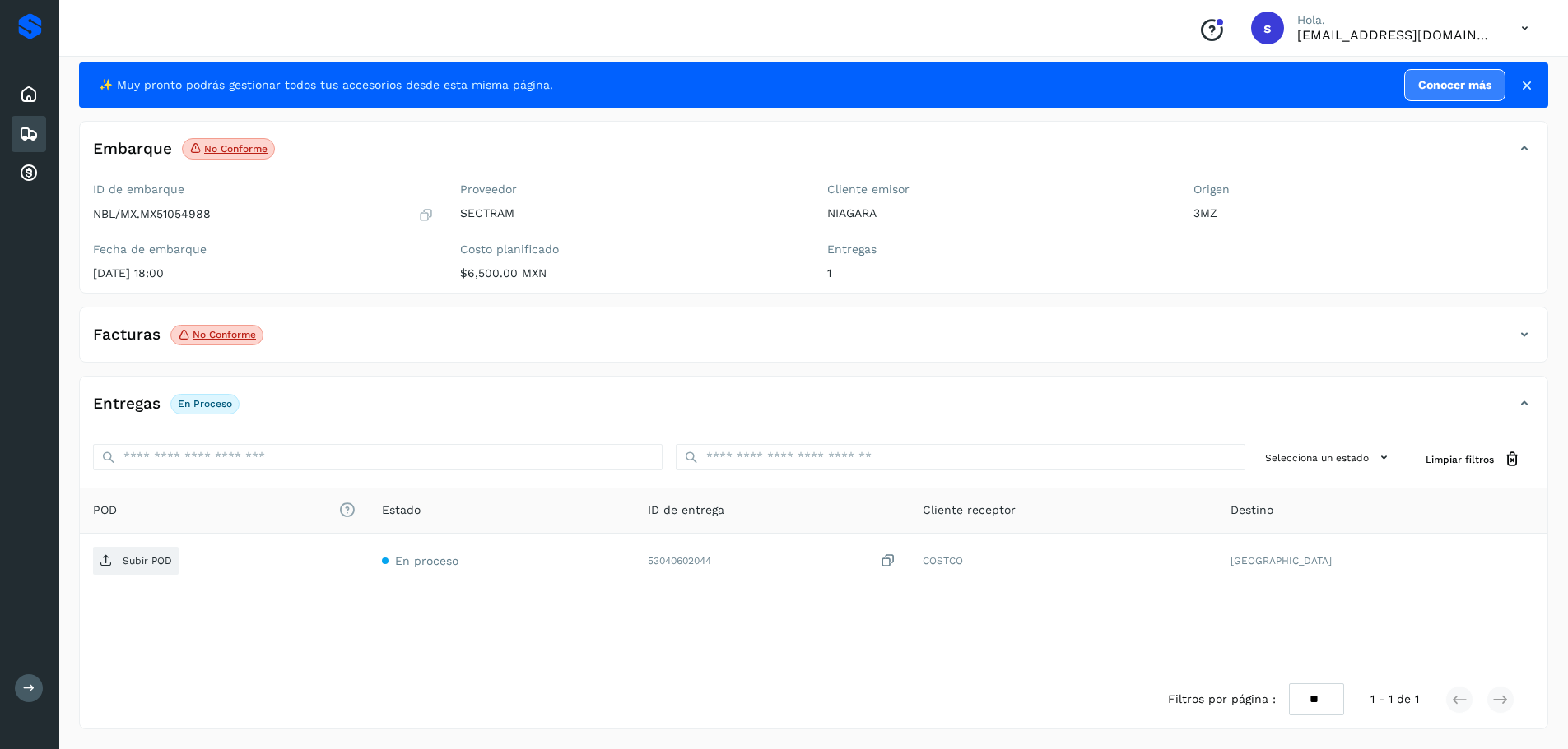
click at [229, 338] on p "No conforme" at bounding box center [225, 334] width 64 height 11
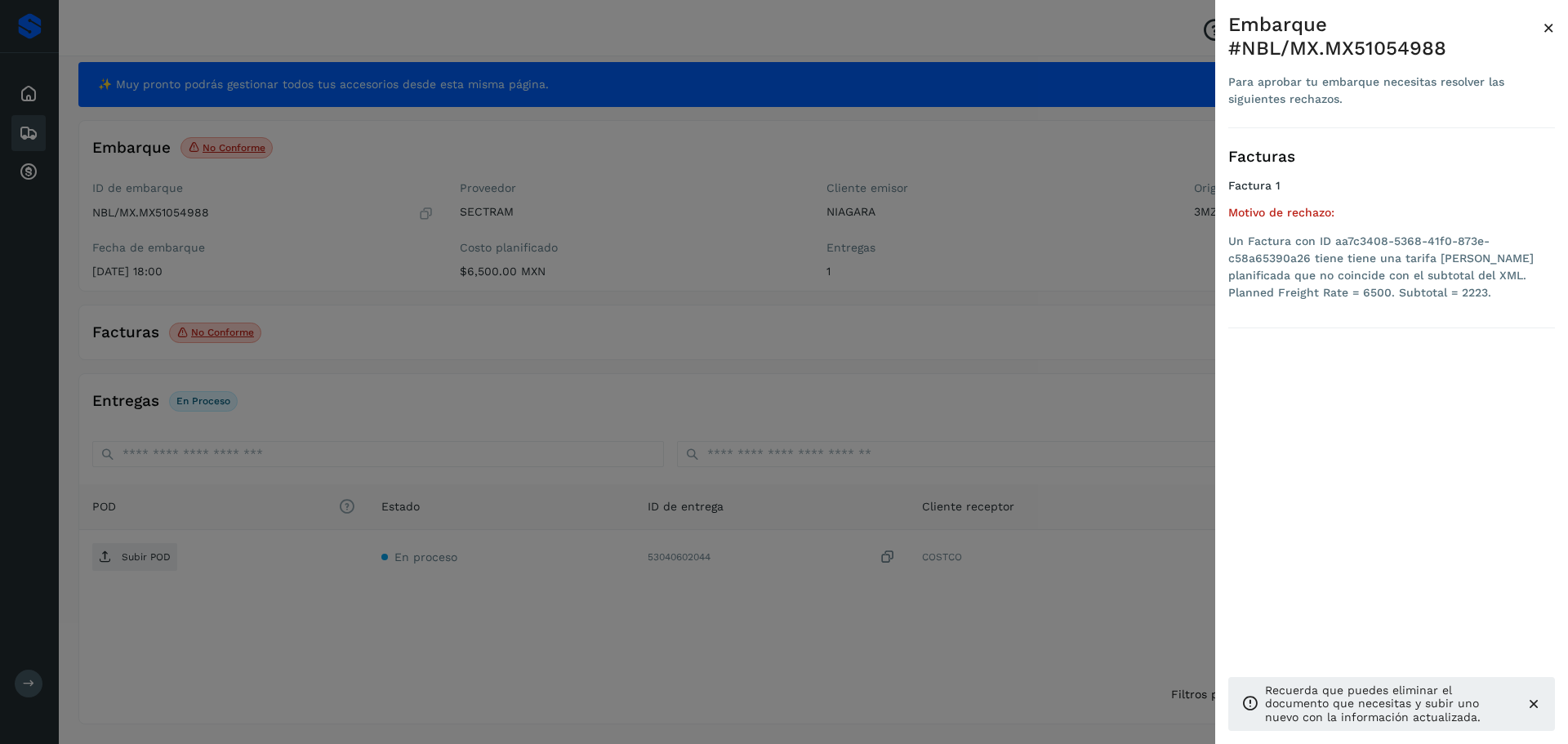
click at [406, 238] on div at bounding box center [784, 372] width 1568 height 744
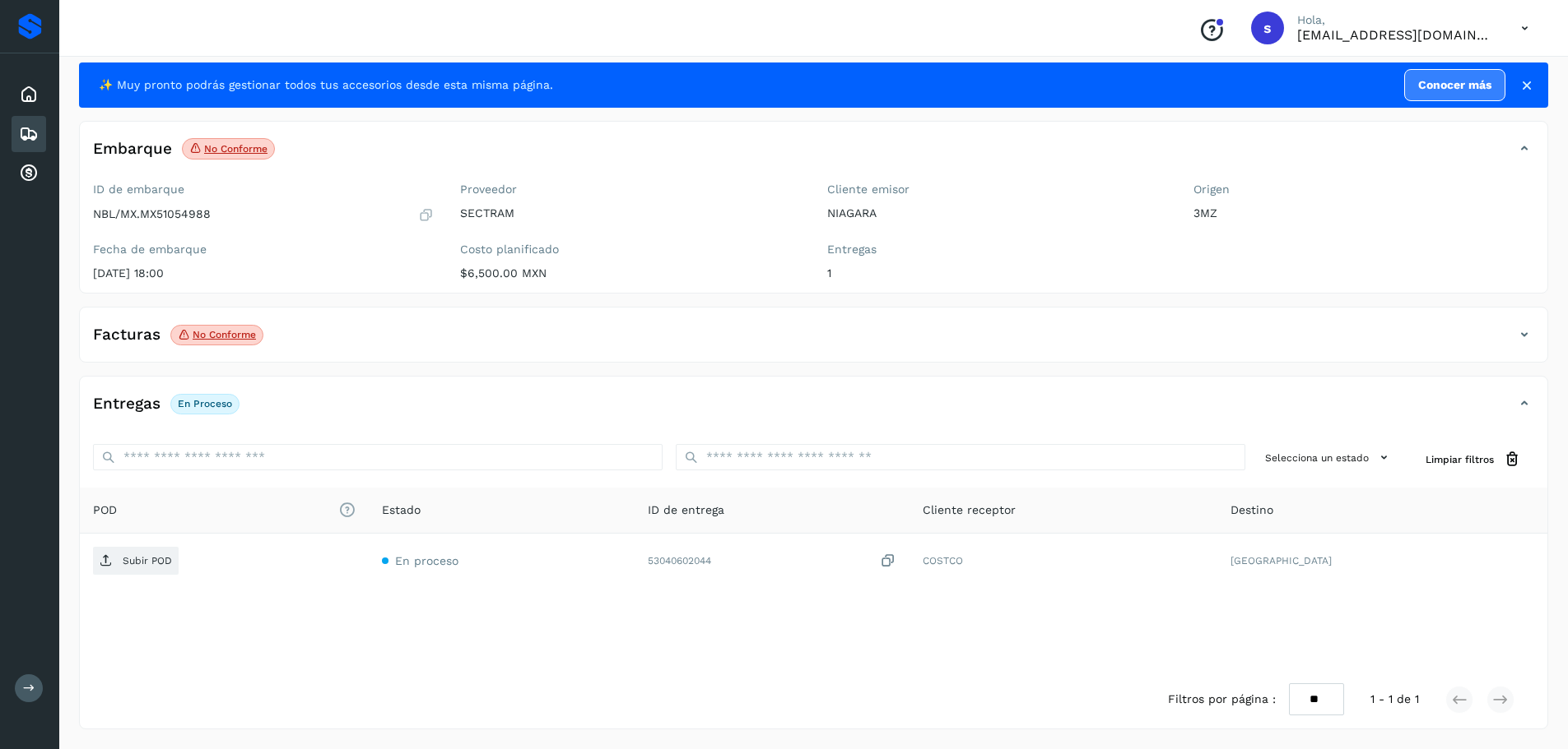
click at [219, 334] on p "No conforme" at bounding box center [225, 334] width 64 height 11
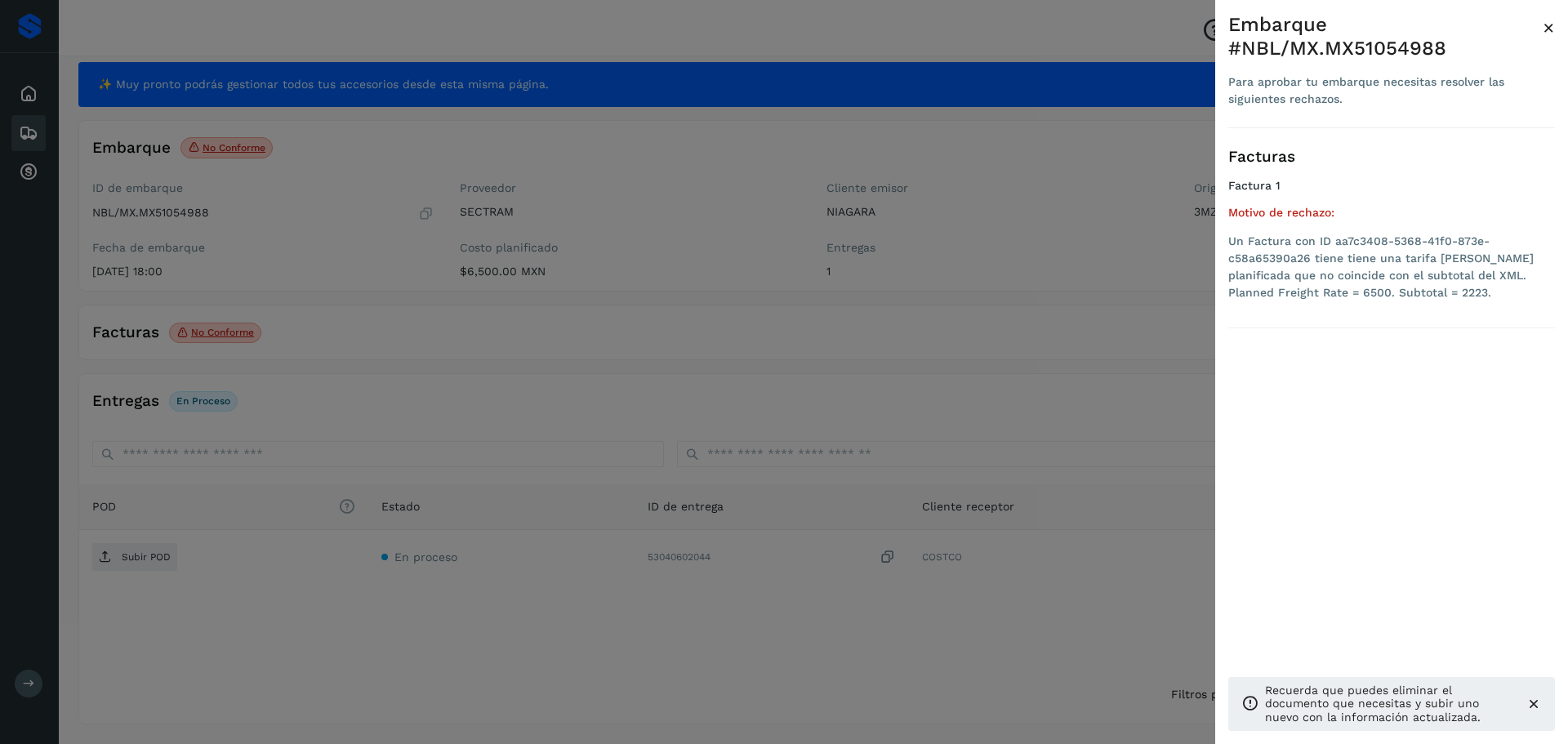
click at [428, 356] on div at bounding box center [784, 372] width 1568 height 744
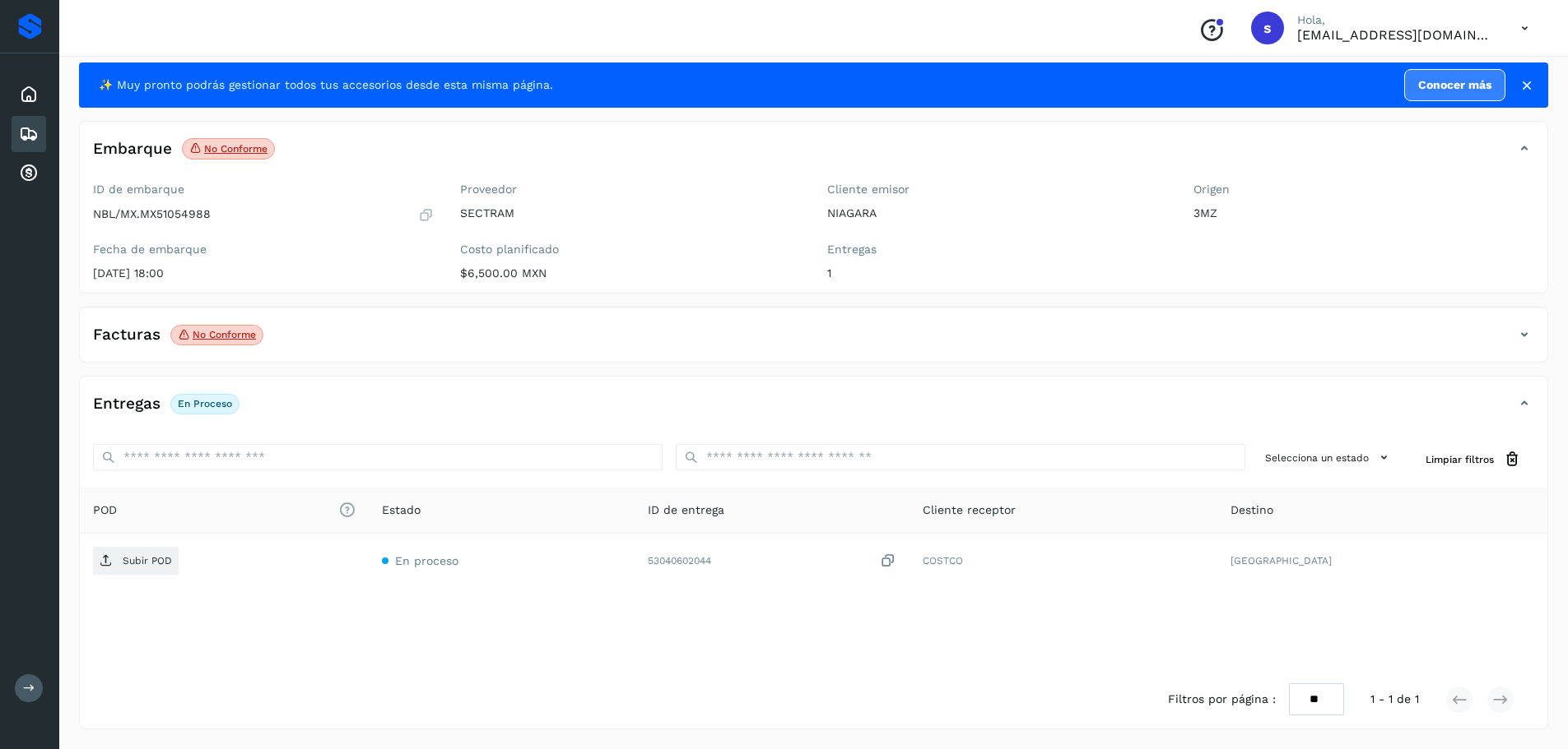
click at [557, 343] on div "Facturas No conforme" at bounding box center [796, 335] width 1434 height 28
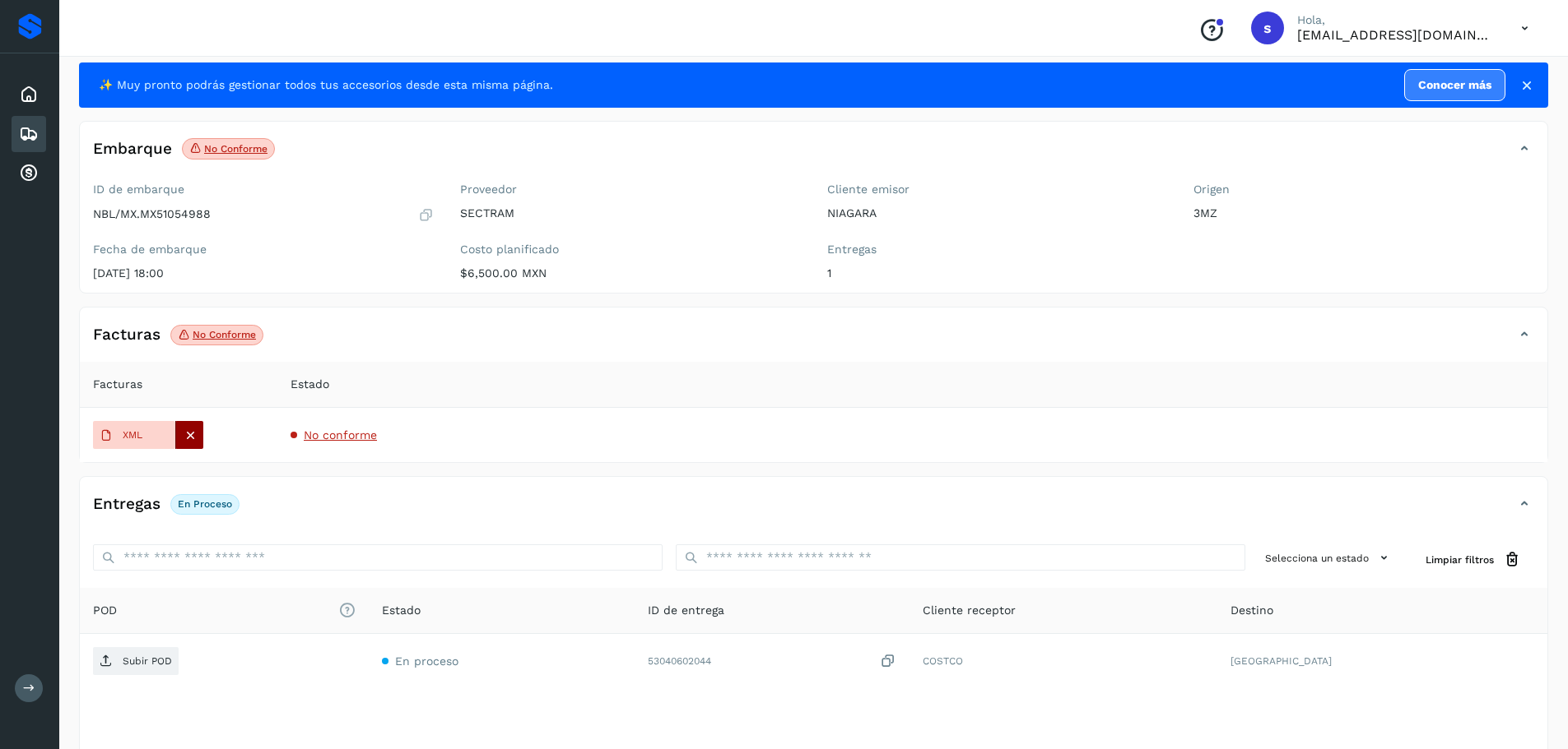
click at [189, 431] on icon at bounding box center [189, 435] width 15 height 15
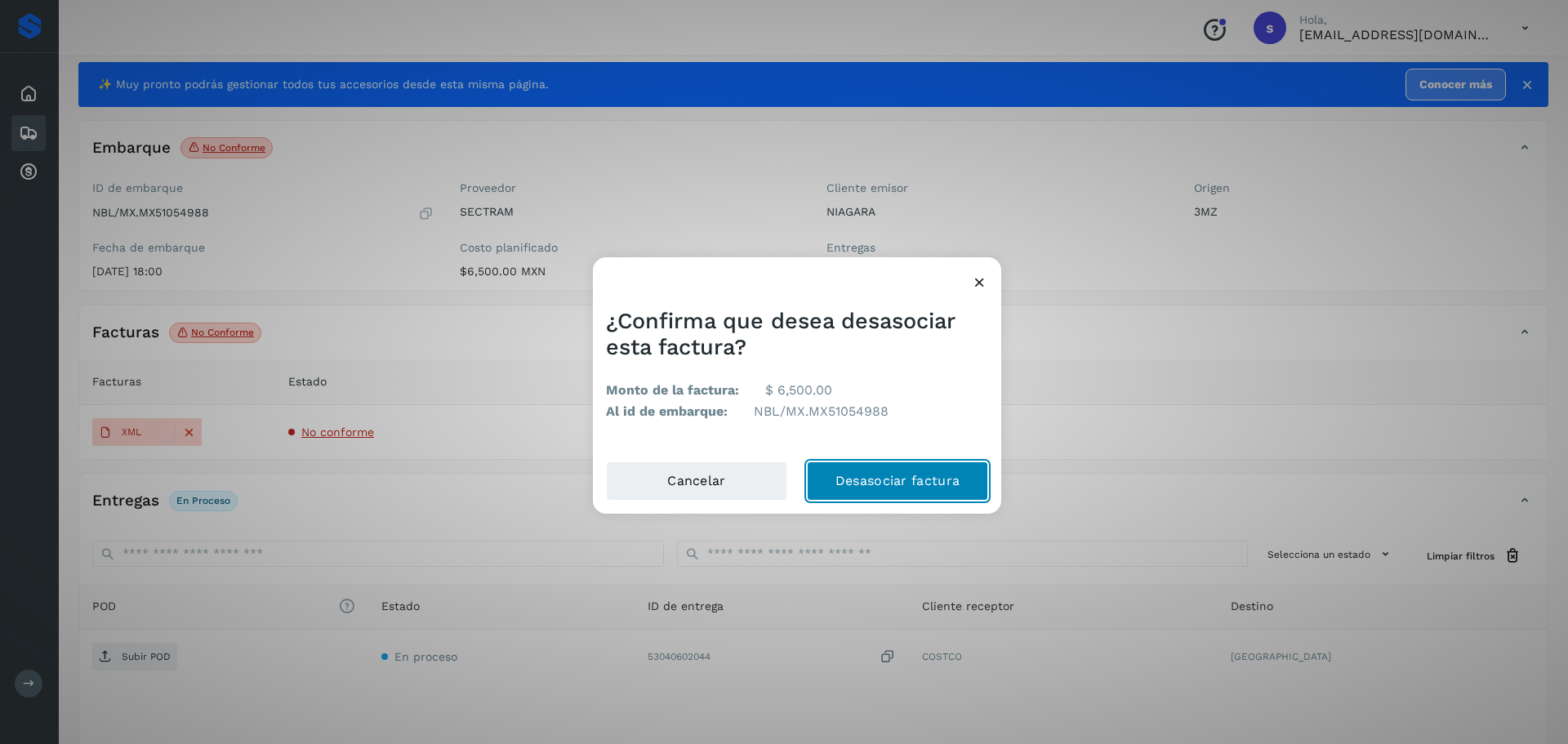
click at [859, 477] on button "Desasociar factura" at bounding box center [897, 480] width 181 height 40
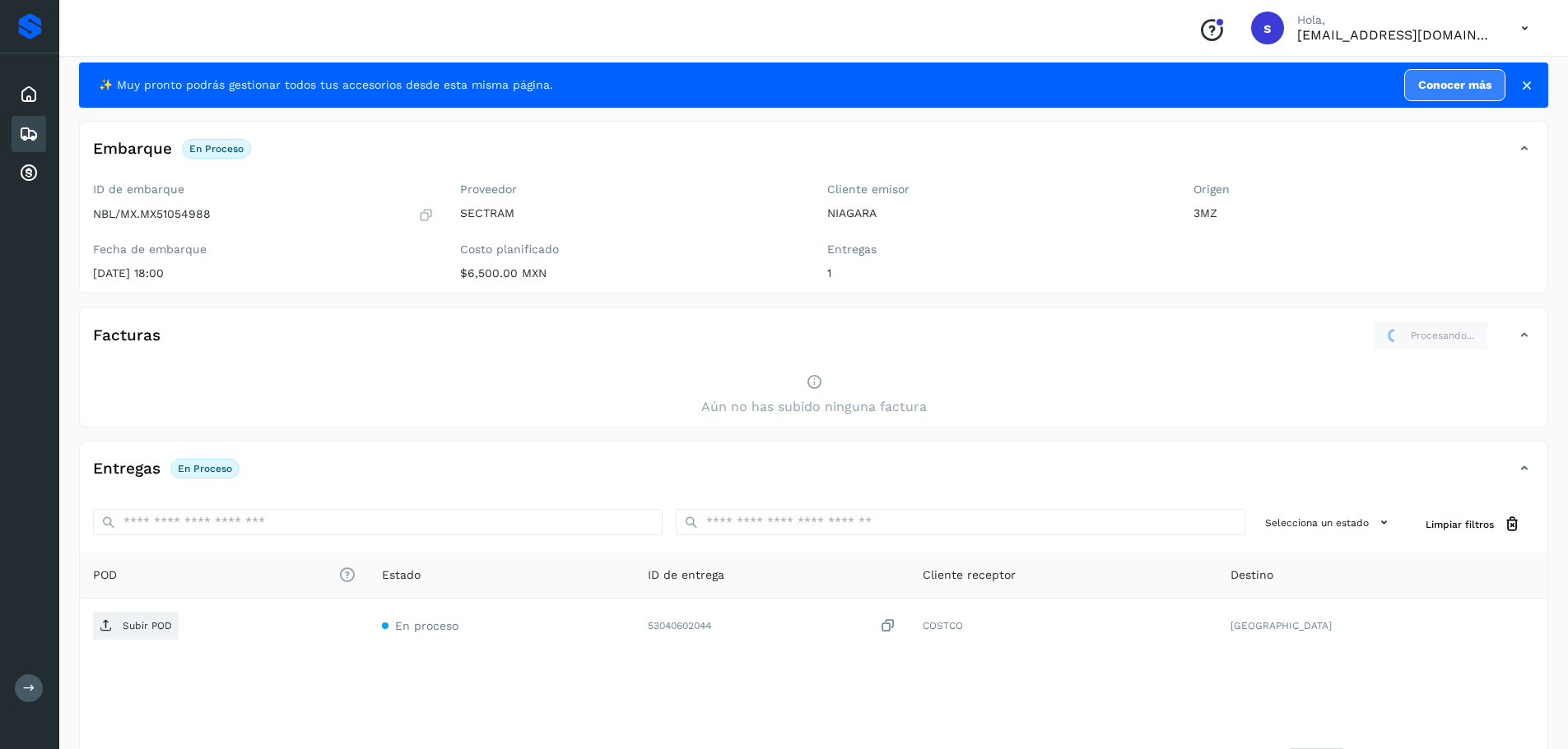
drag, startPoint x: 1180, startPoint y: 355, endPoint x: 1140, endPoint y: 367, distance: 41.8
click at [1180, 355] on div "Facturas Procesando..." at bounding box center [813, 342] width 1467 height 42
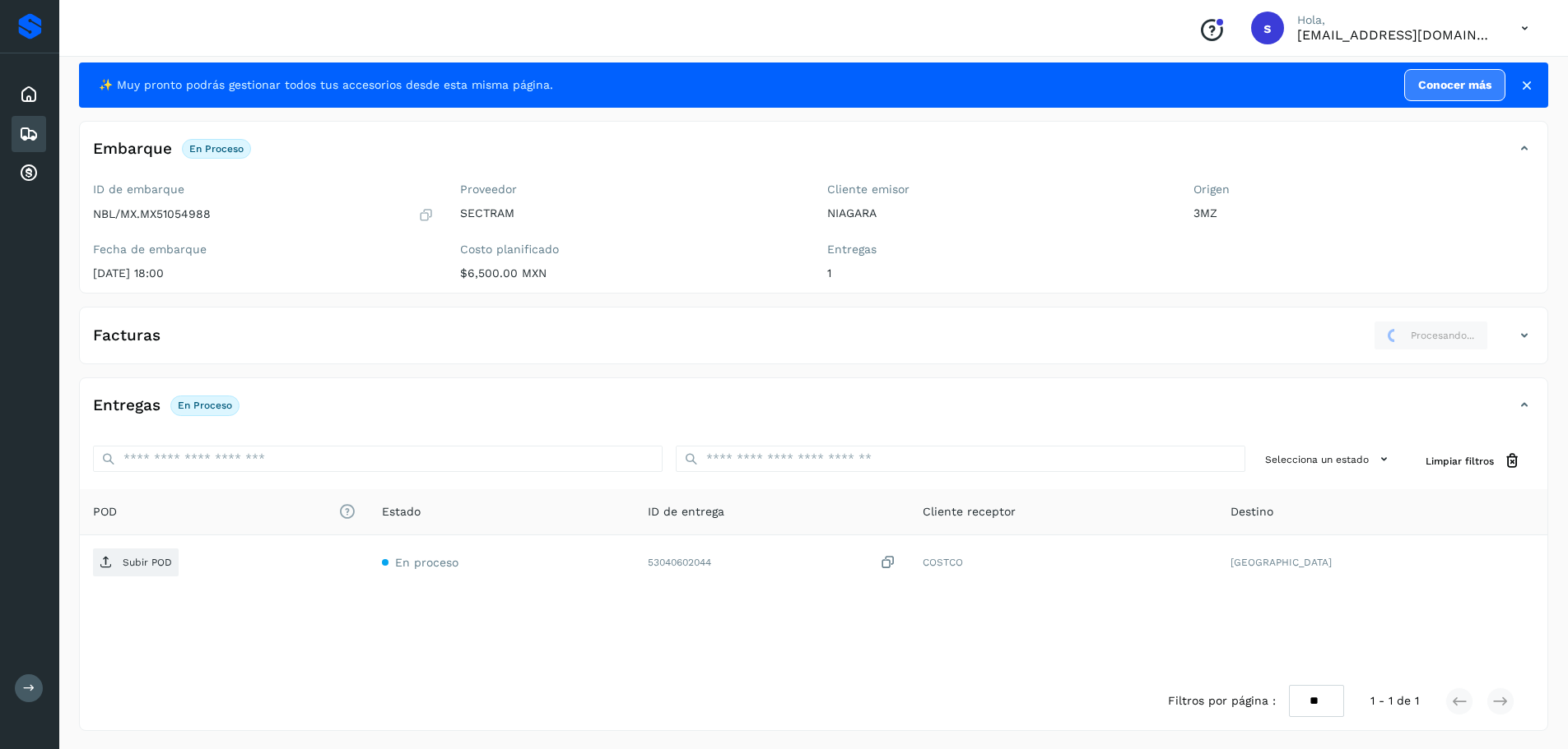
click at [1533, 342] on icon at bounding box center [1524, 335] width 19 height 19
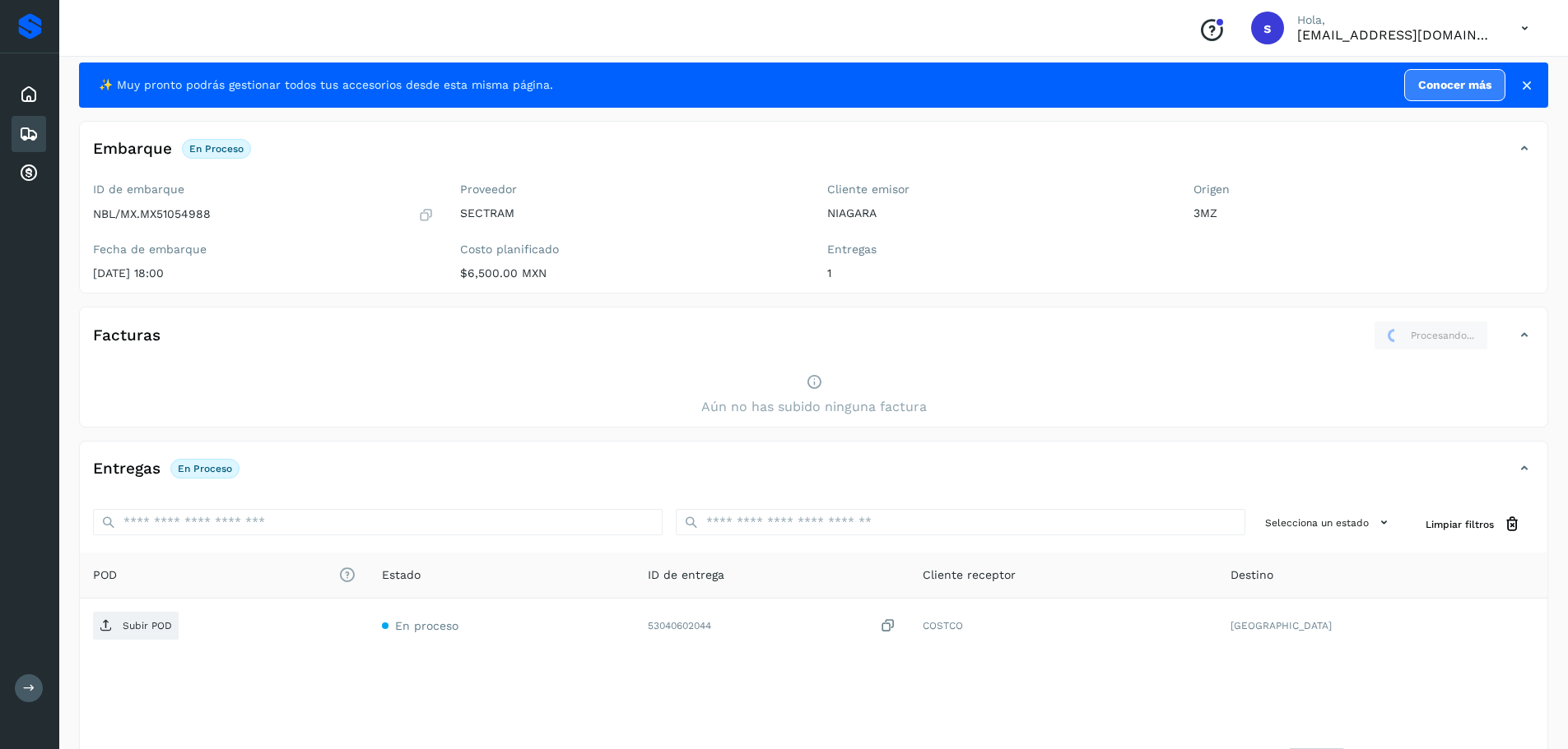
click at [1530, 335] on icon at bounding box center [1524, 335] width 19 height 19
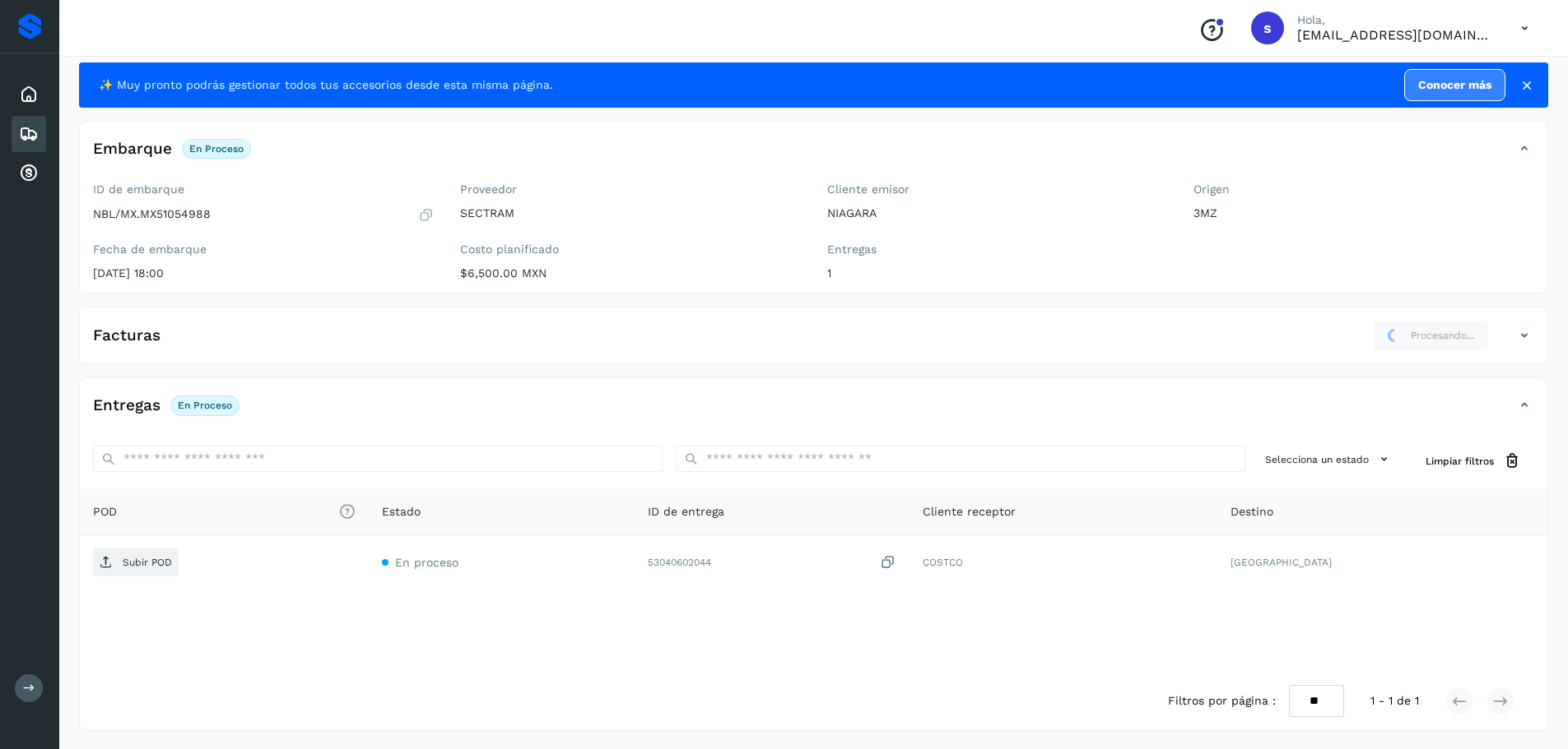
click at [1530, 335] on icon at bounding box center [1524, 335] width 19 height 19
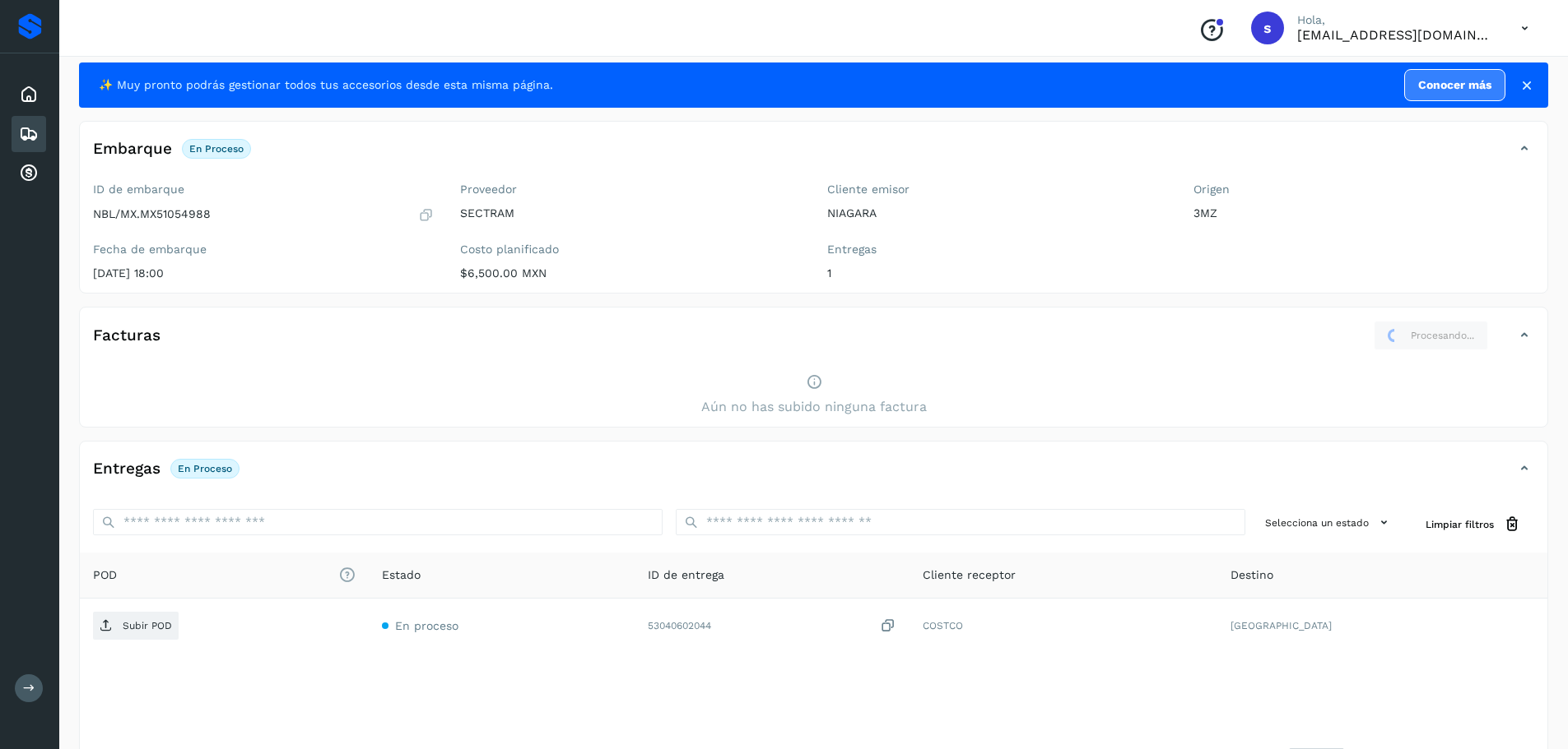
click at [1529, 88] on icon at bounding box center [1526, 85] width 17 height 17
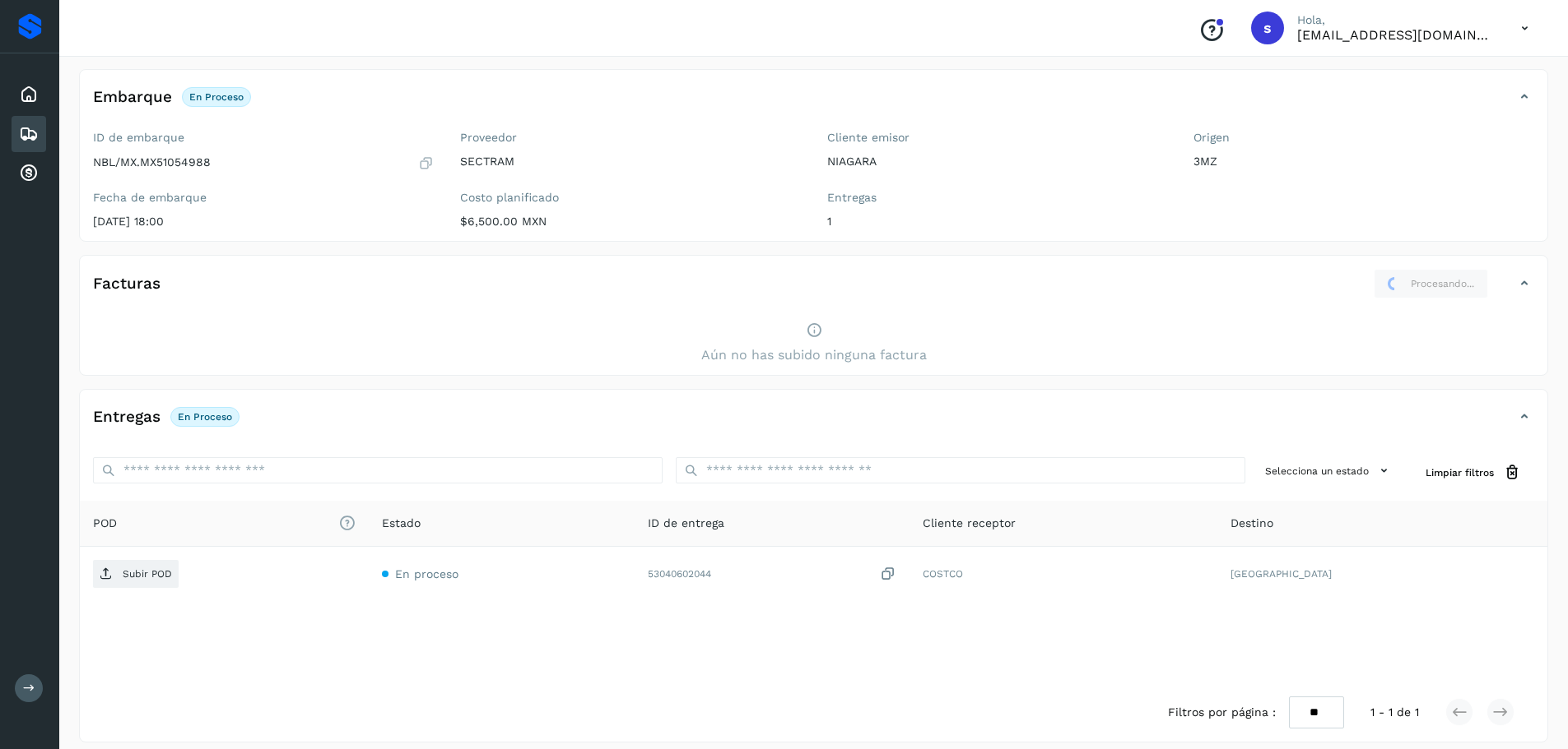
scroll to position [45, 0]
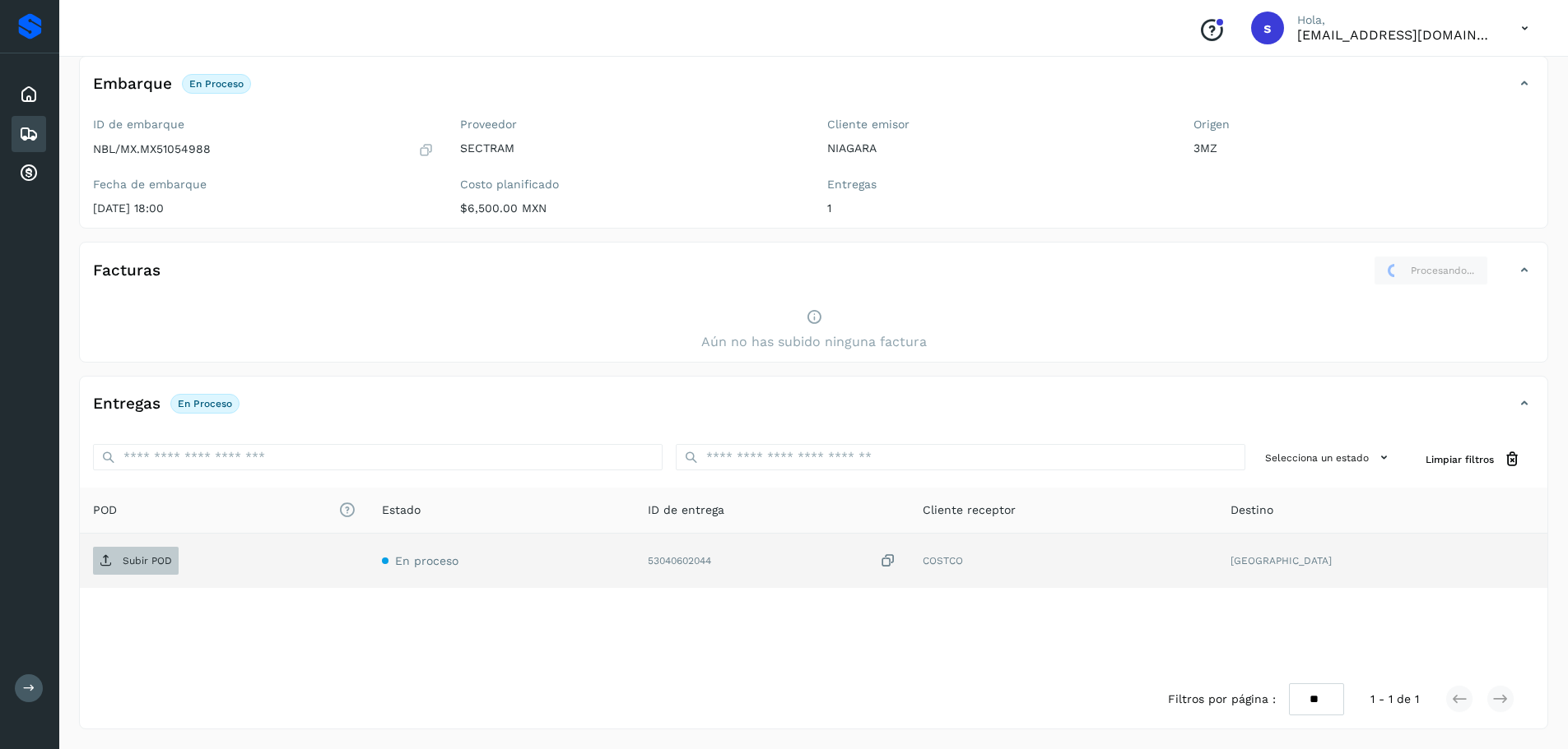
click at [165, 562] on p "Subir POD" at bounding box center [148, 561] width 50 height 11
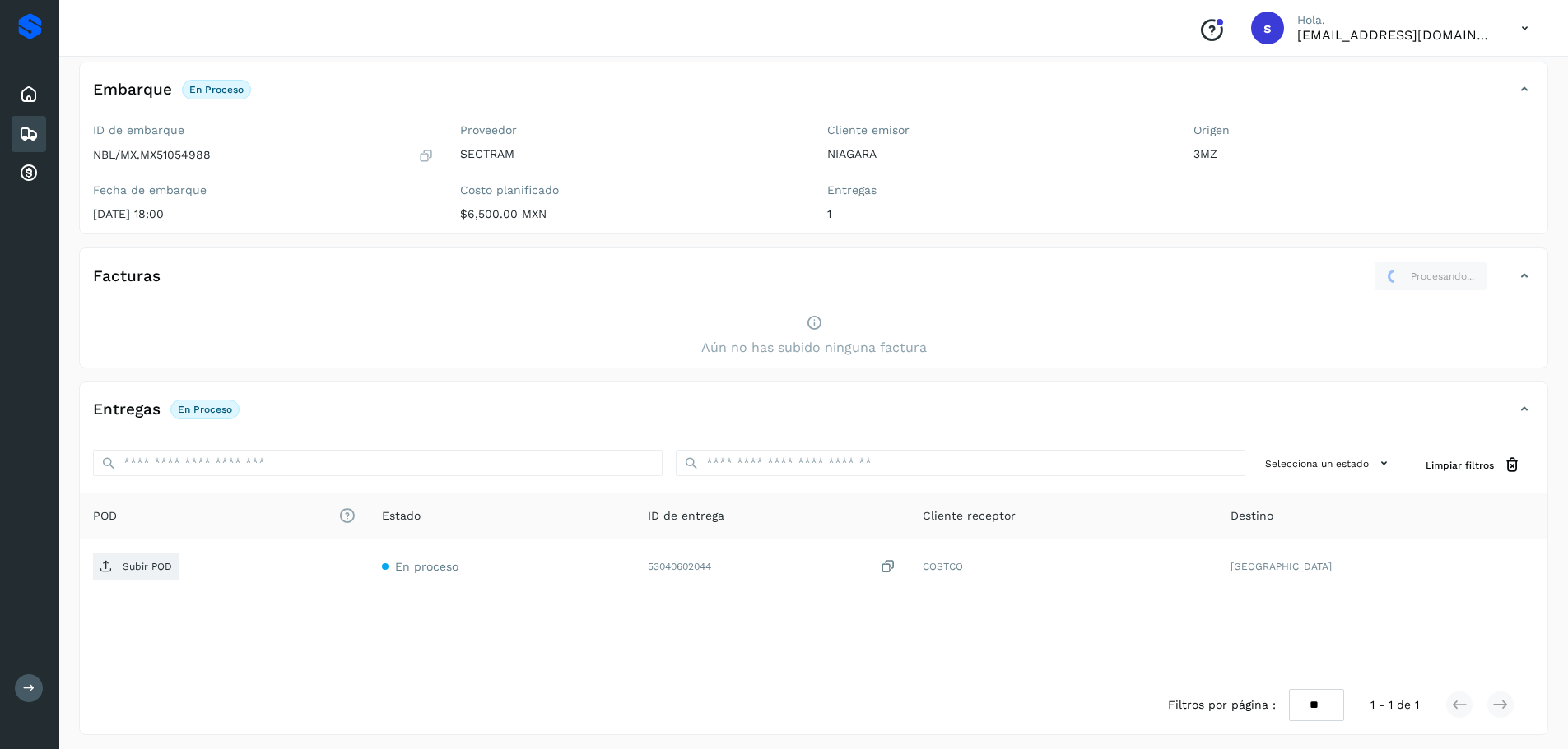
scroll to position [0, 0]
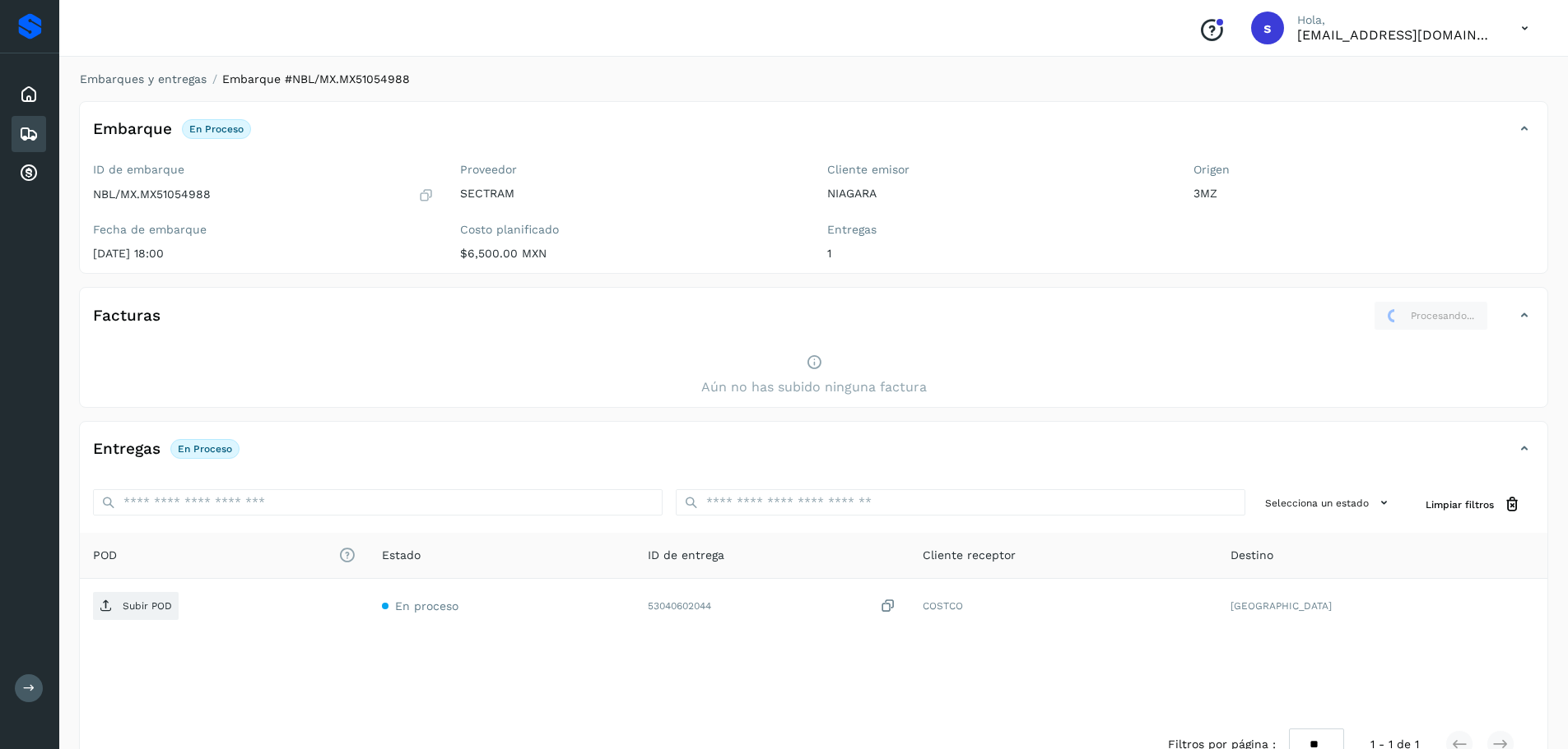
click at [164, 197] on p "NBL/MX.MX51054988" at bounding box center [151, 195] width 118 height 14
copy p "NBL/MX.MX51054988"
click at [108, 85] on link "Embarques y entregas" at bounding box center [142, 79] width 127 height 13
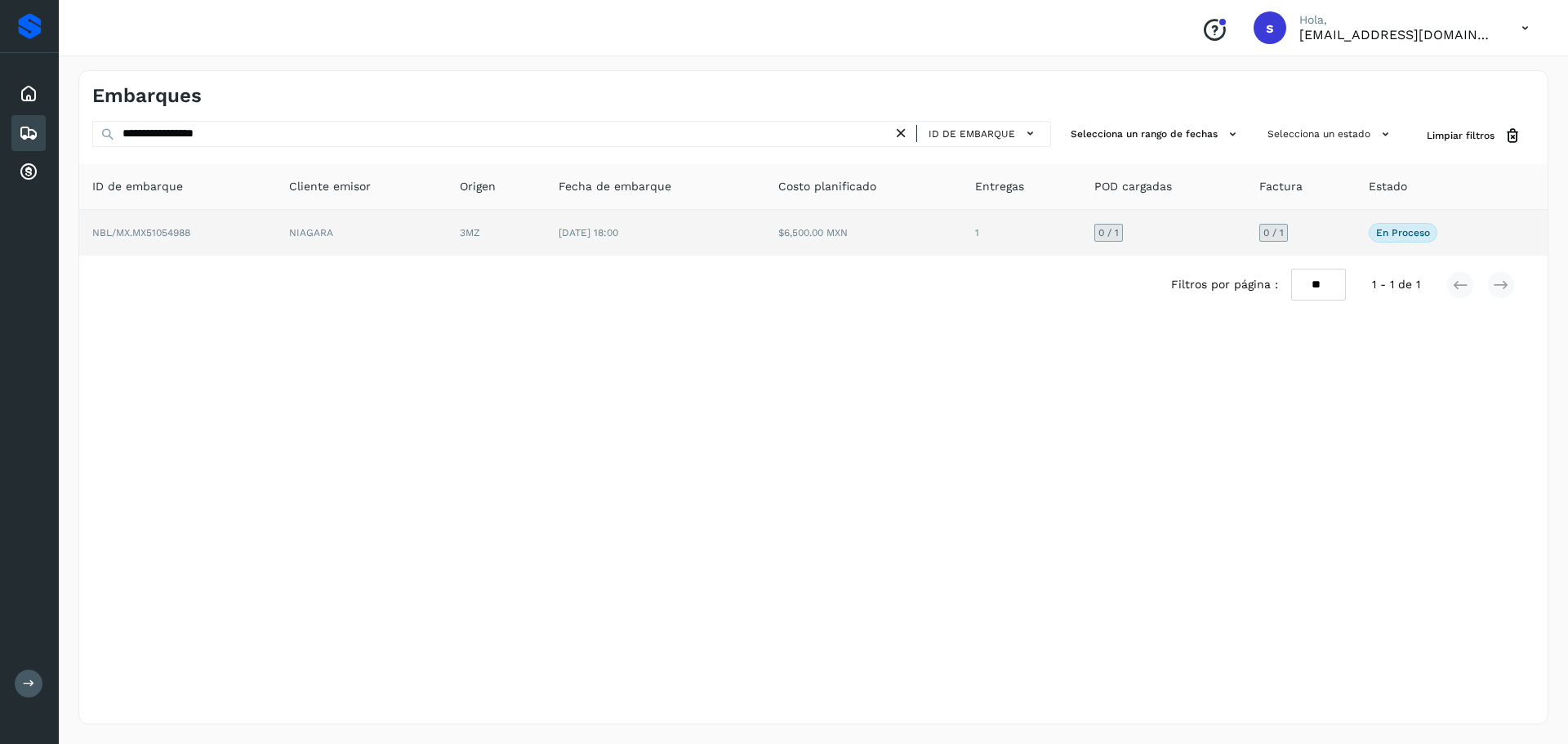
click at [242, 252] on td "NBL/MX.MX51054988" at bounding box center [177, 233] width 197 height 46
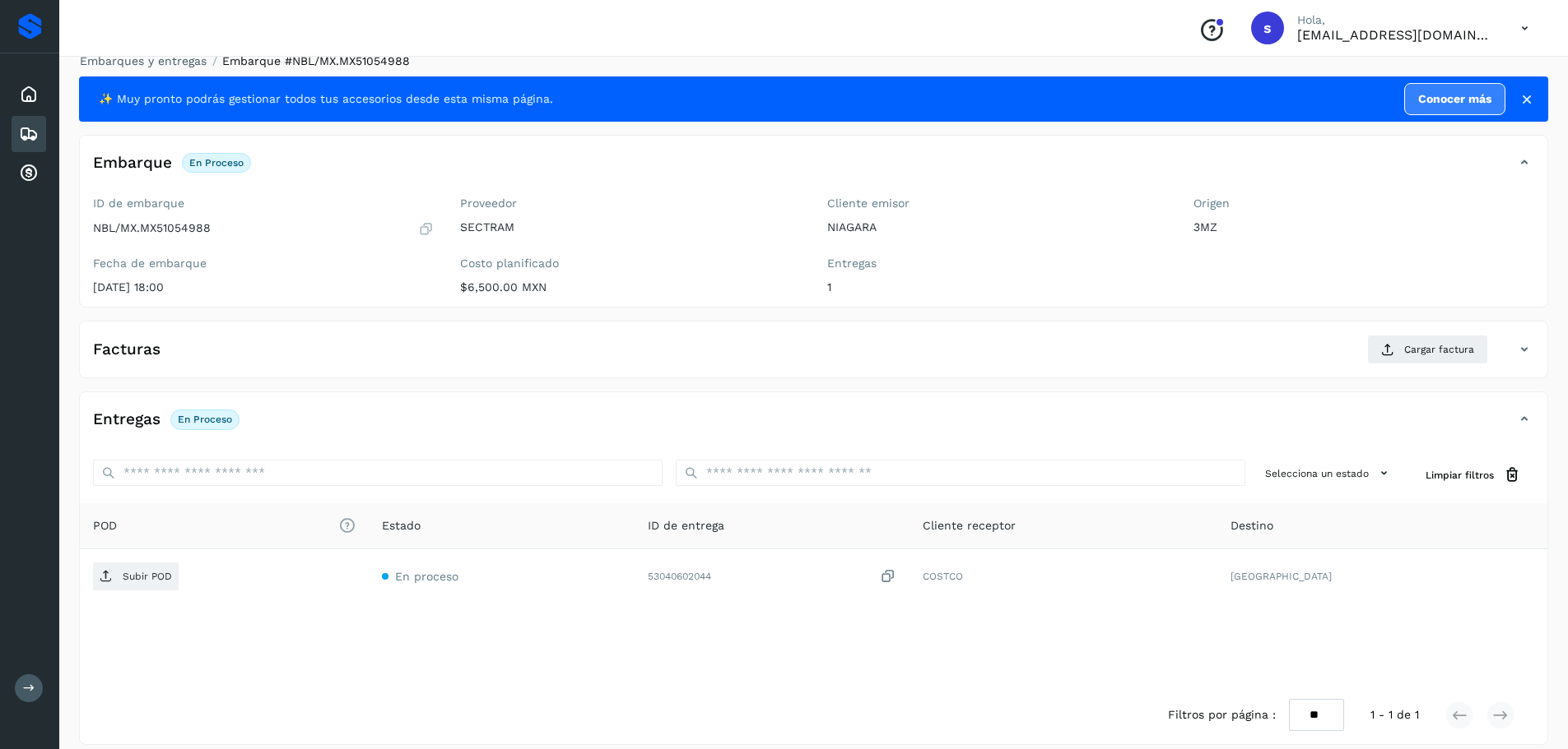
scroll to position [34, 0]
